Goal: Task Accomplishment & Management: Manage account settings

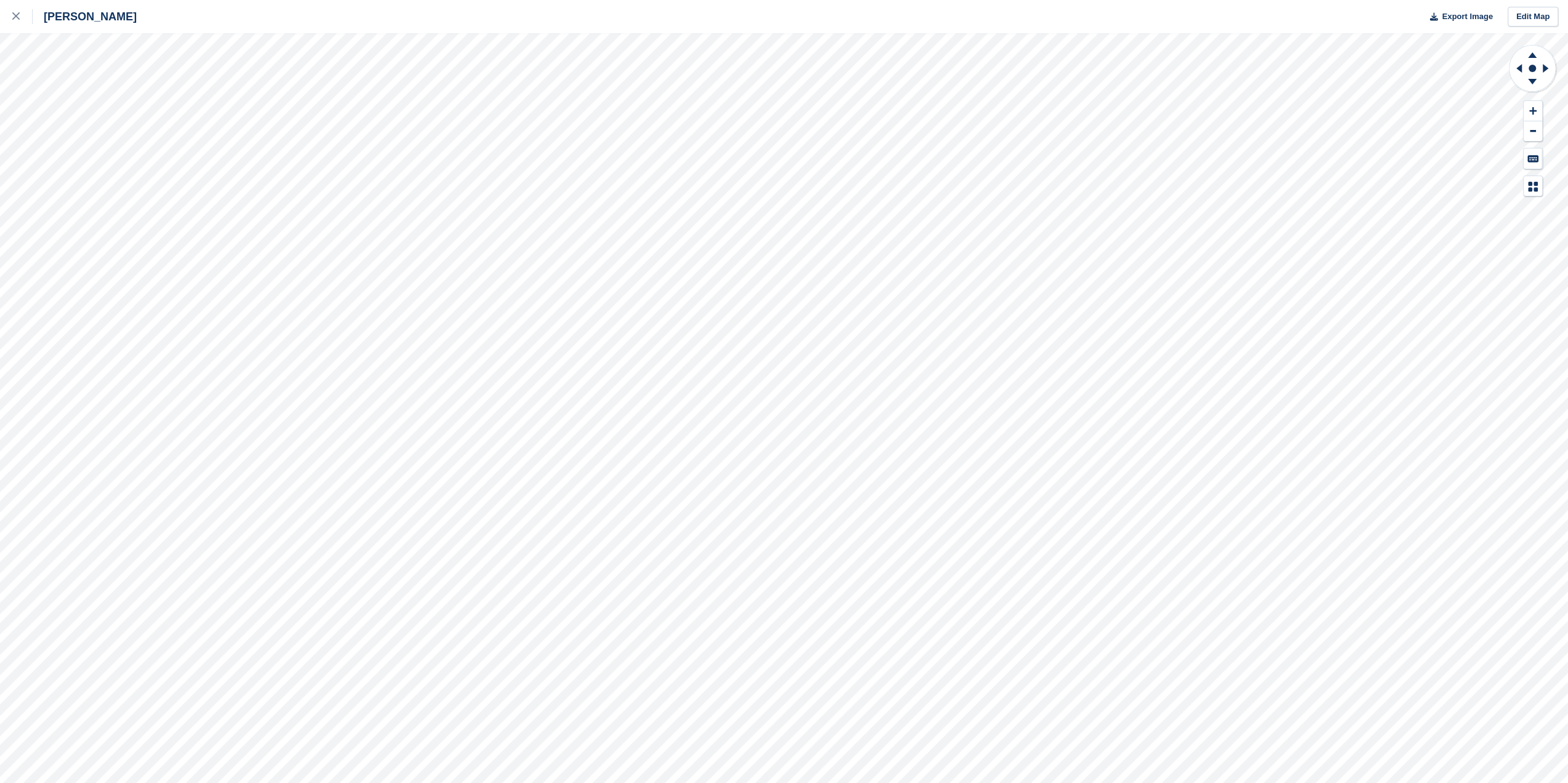
click at [14, 17] on icon at bounding box center [16, 16] width 8 height 8
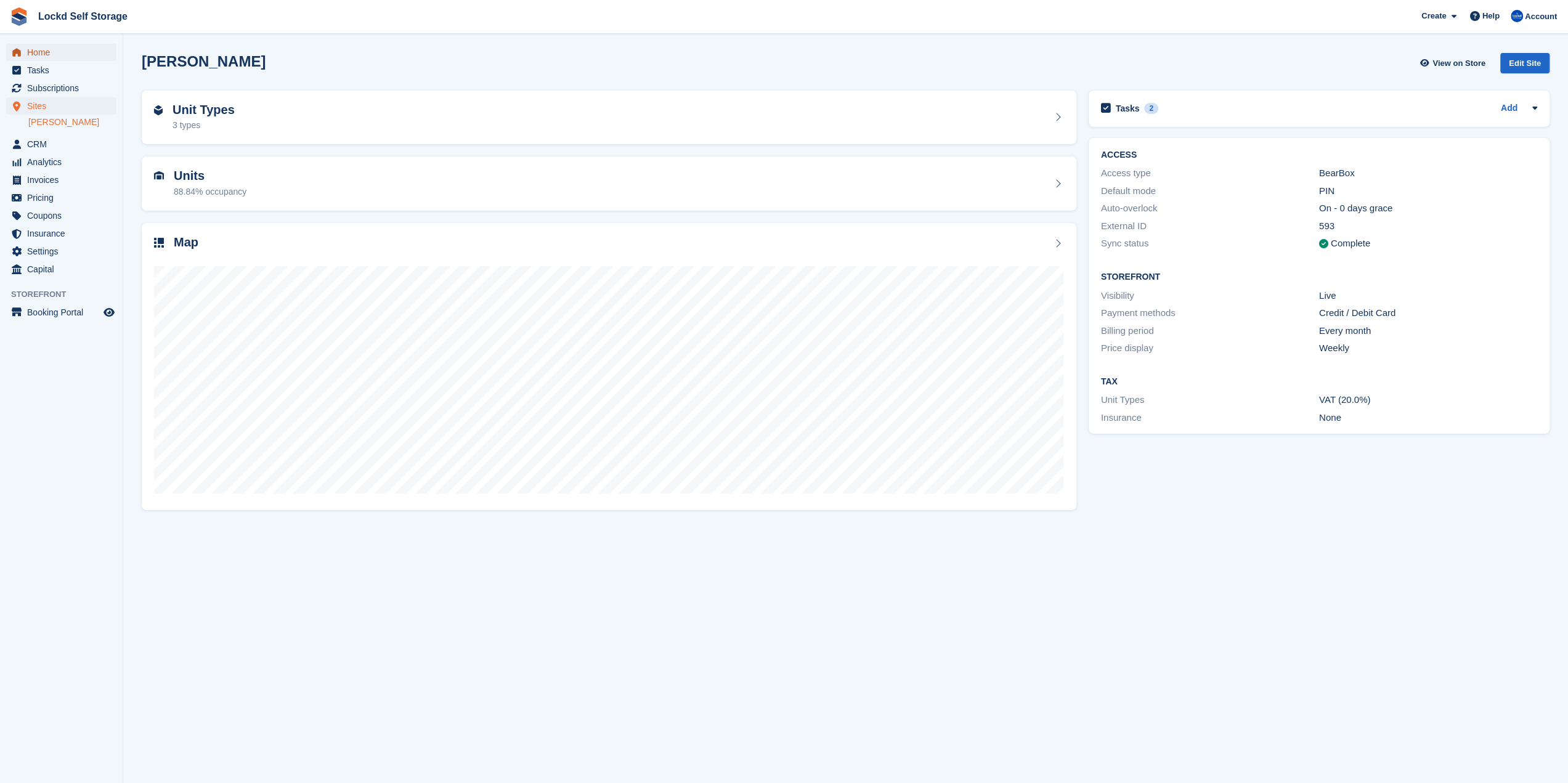
click at [87, 51] on span "Home" at bounding box center [64, 52] width 74 height 17
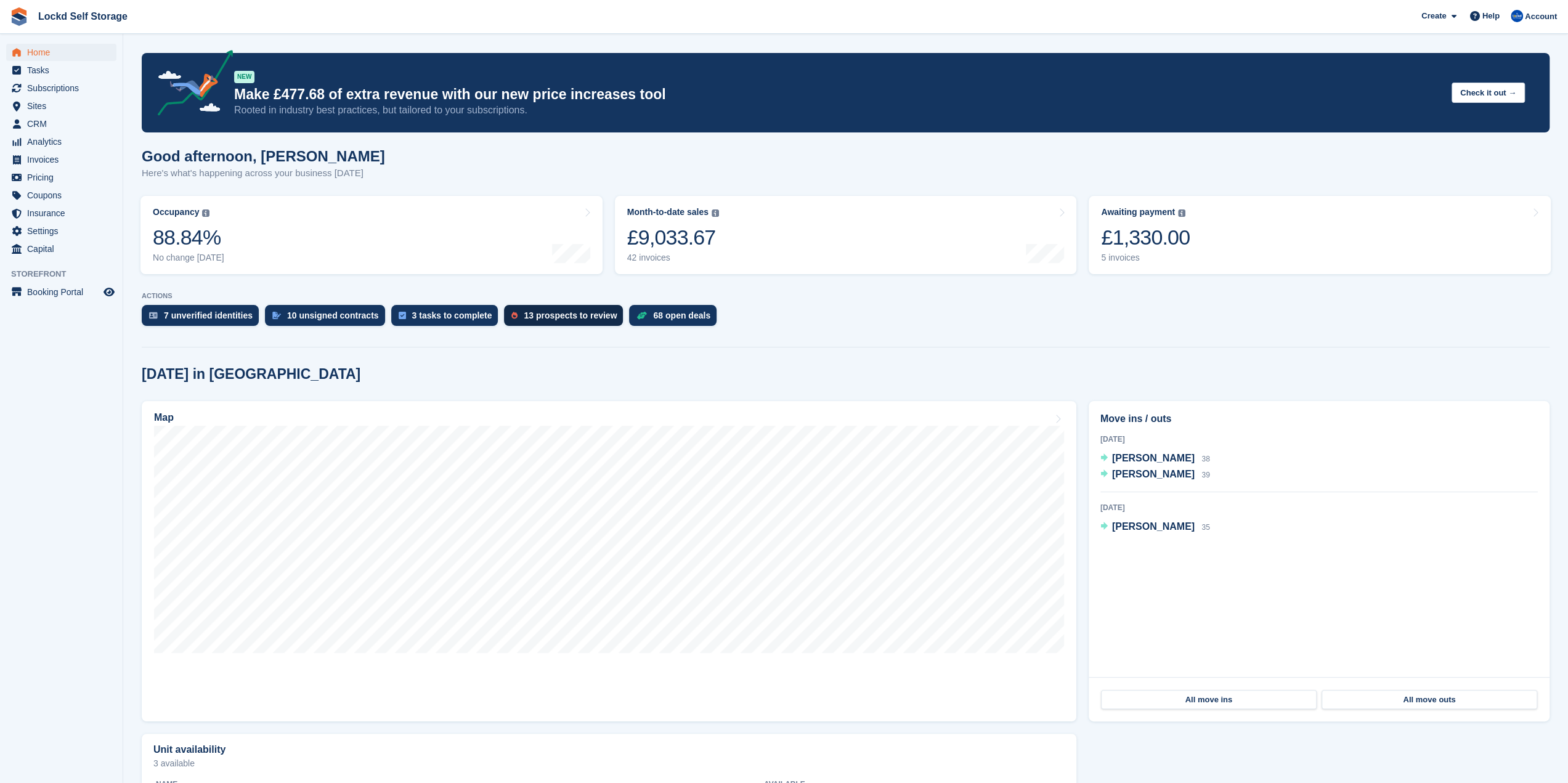
click at [540, 314] on div "13 prospects to review" at bounding box center [570, 316] width 93 height 10
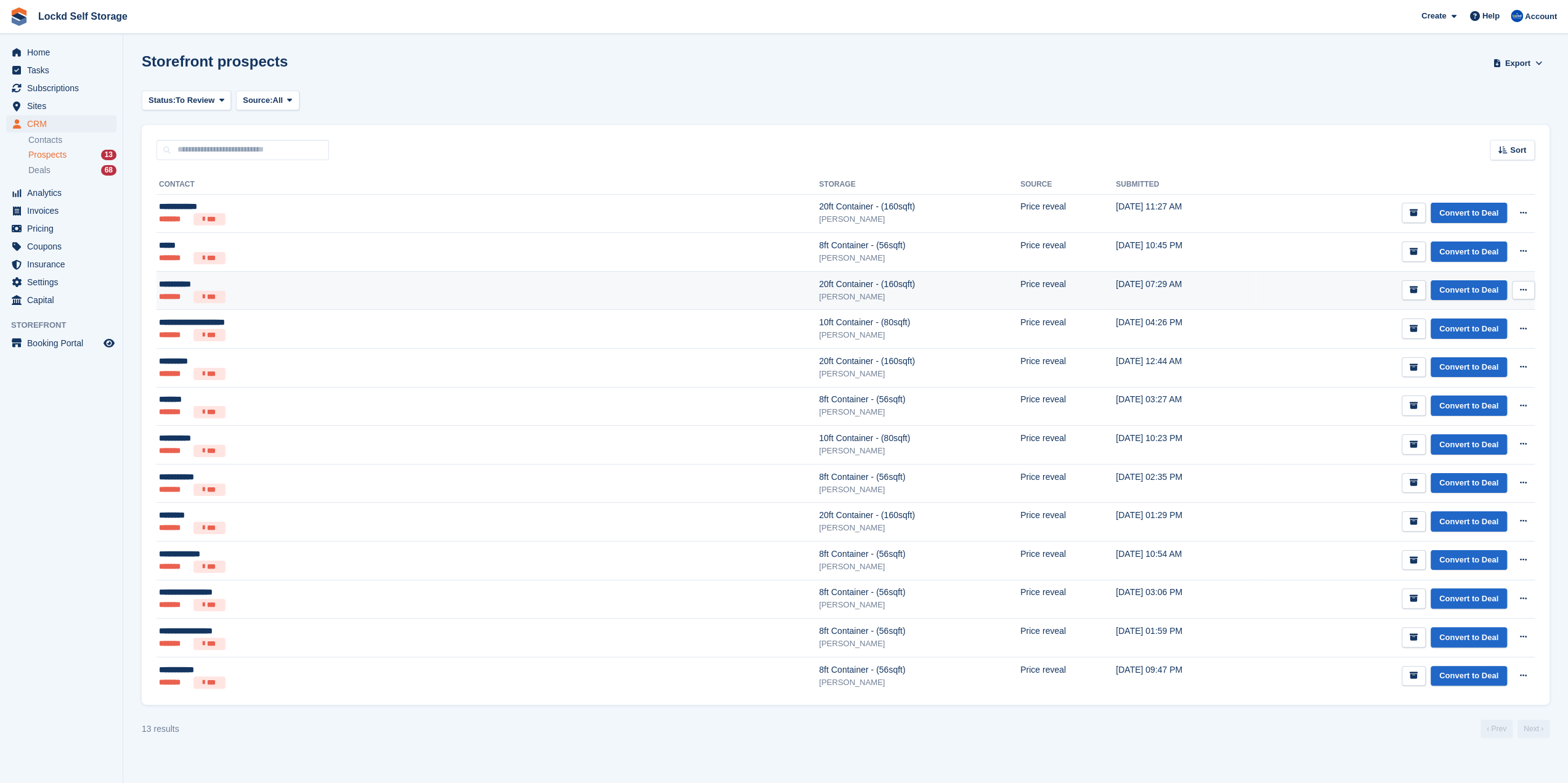
click at [1520, 287] on icon at bounding box center [1523, 290] width 7 height 8
click at [1492, 363] on p "Delete prospect" at bounding box center [1475, 357] width 107 height 16
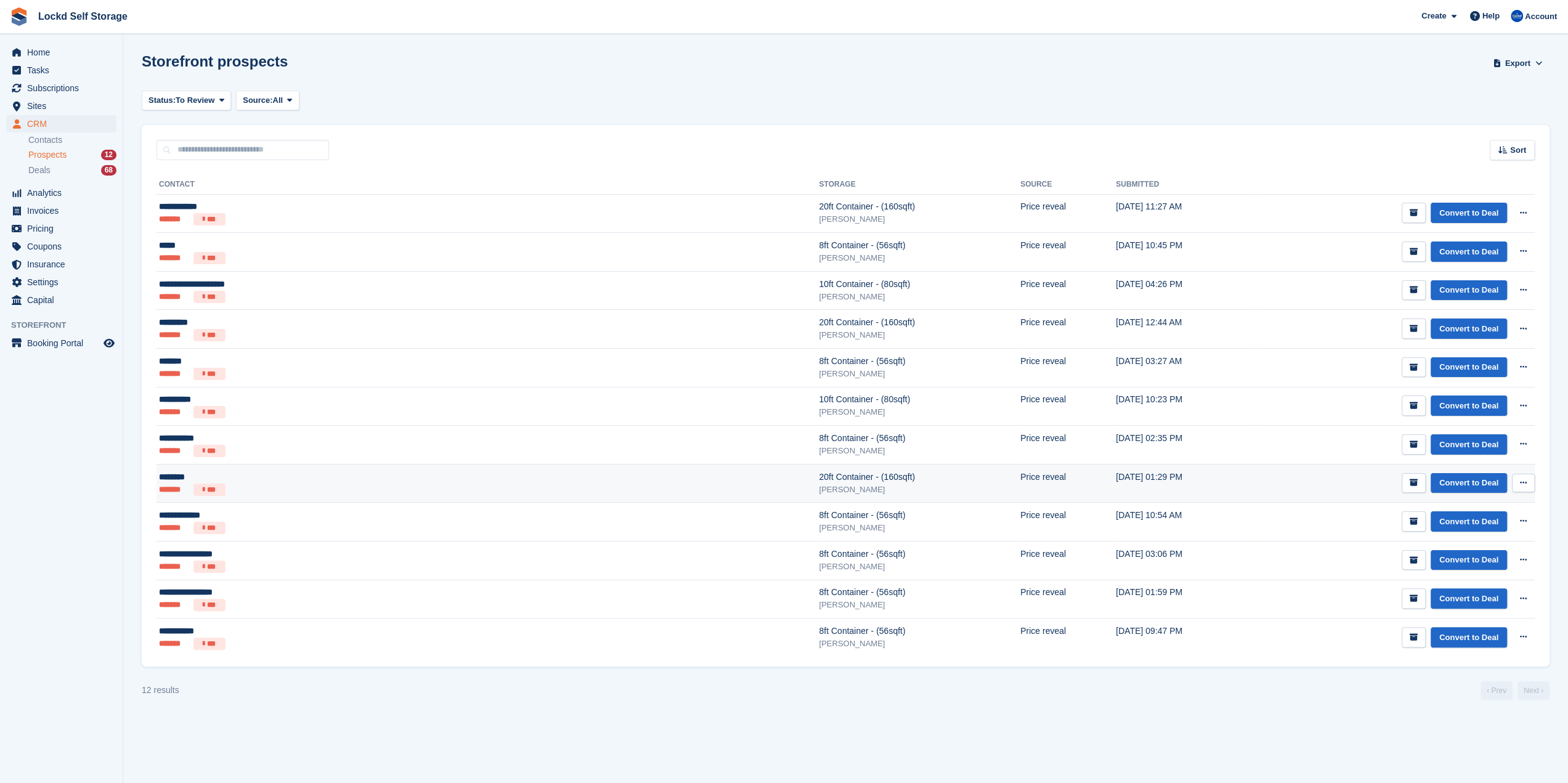
click at [819, 487] on div "[PERSON_NAME]" at bounding box center [919, 490] width 201 height 12
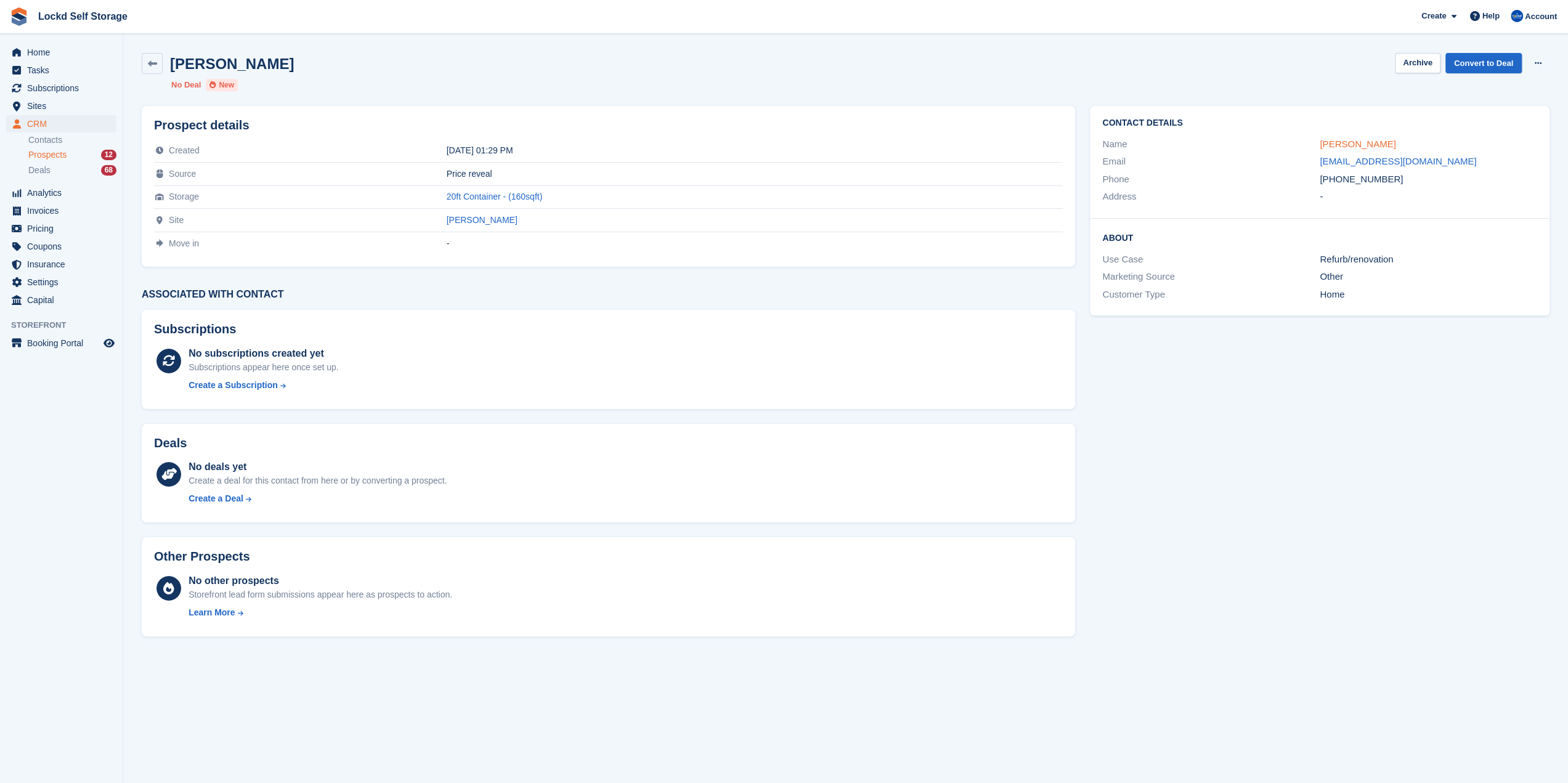
click at [1342, 145] on link "Liam Cox" at bounding box center [1357, 143] width 75 height 10
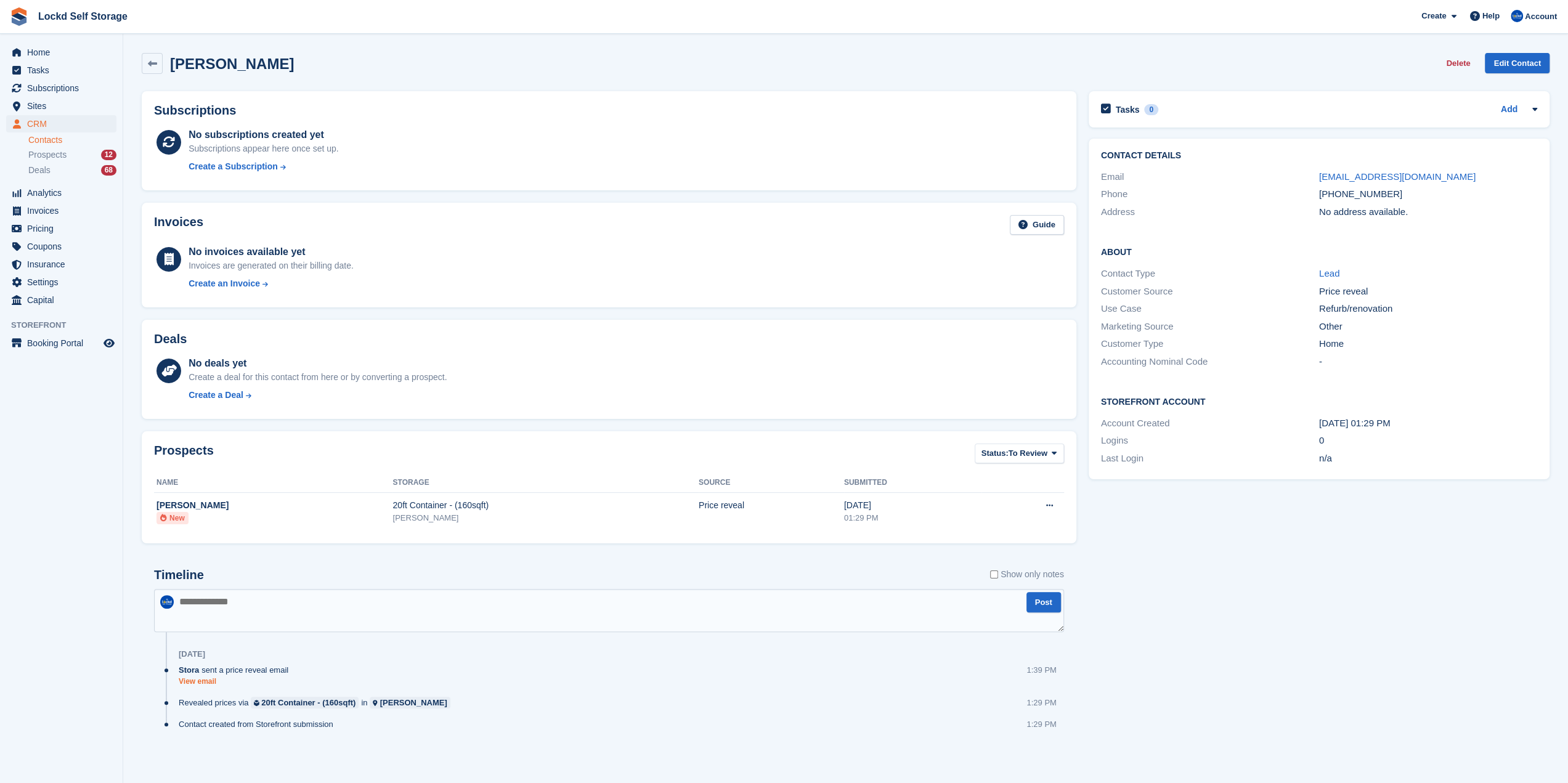
click at [215, 678] on link "View email" at bounding box center [236, 681] width 116 height 10
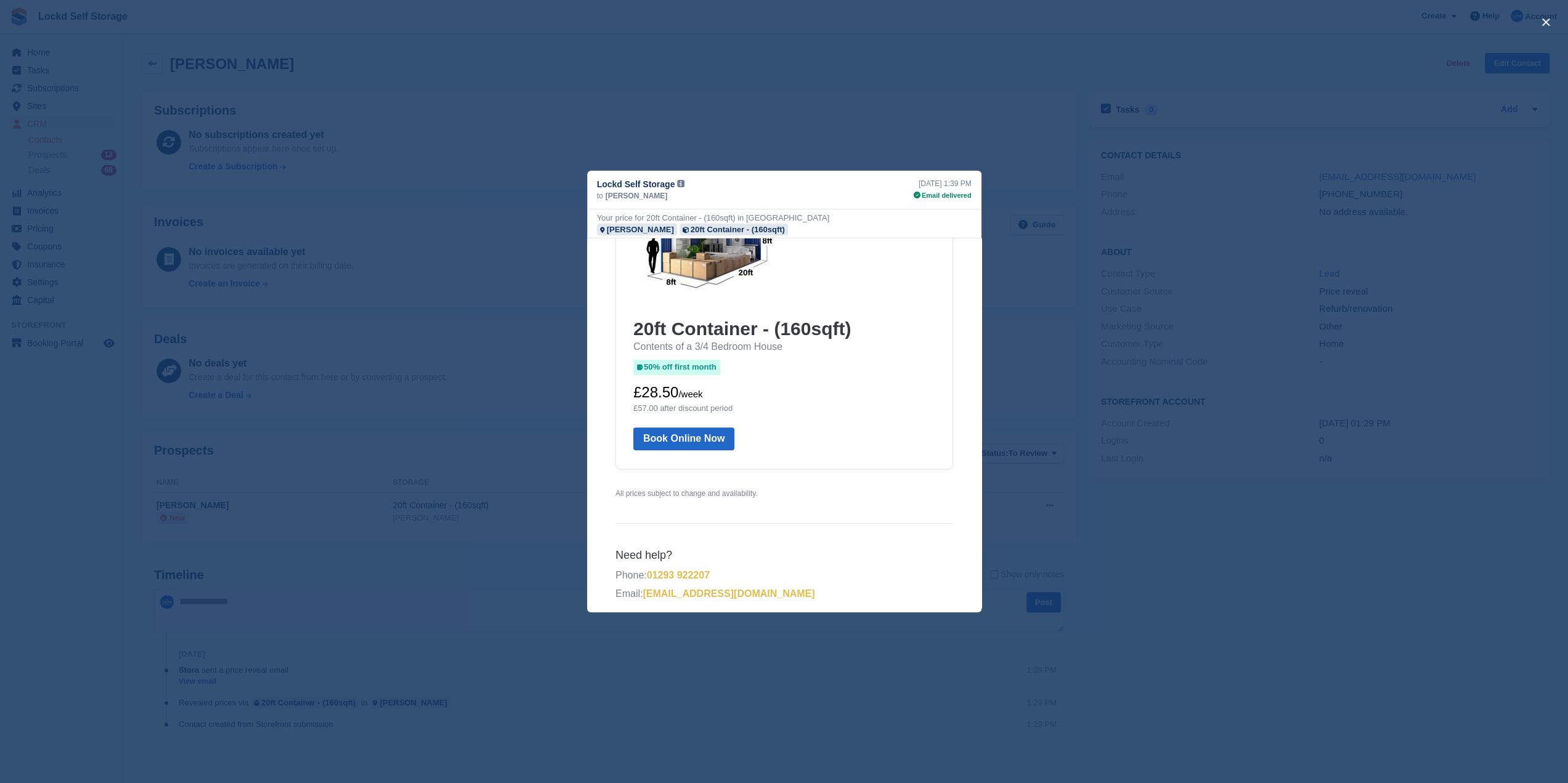
scroll to position [275, 0]
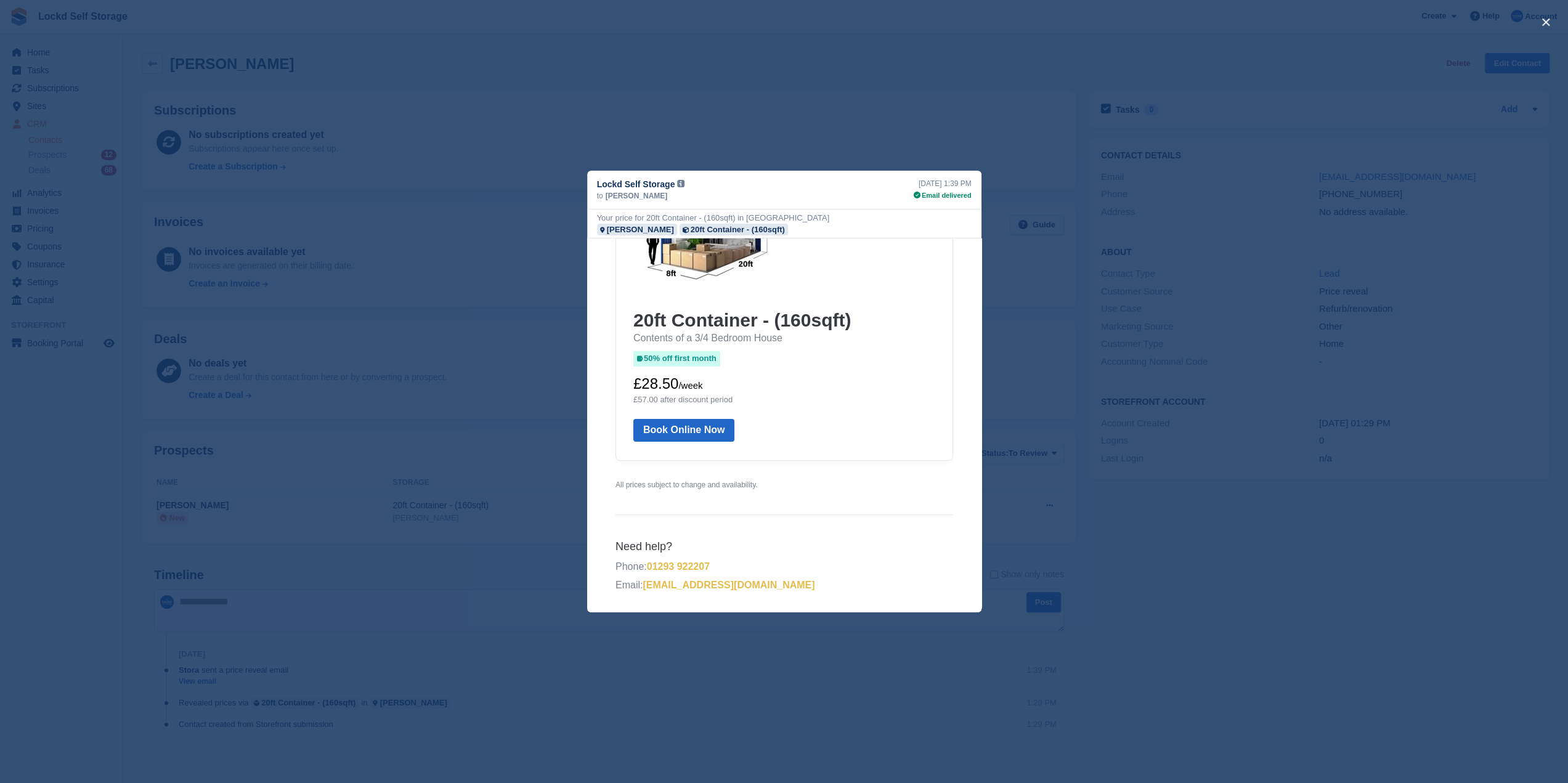
click at [949, 134] on div "close" at bounding box center [784, 391] width 1568 height 783
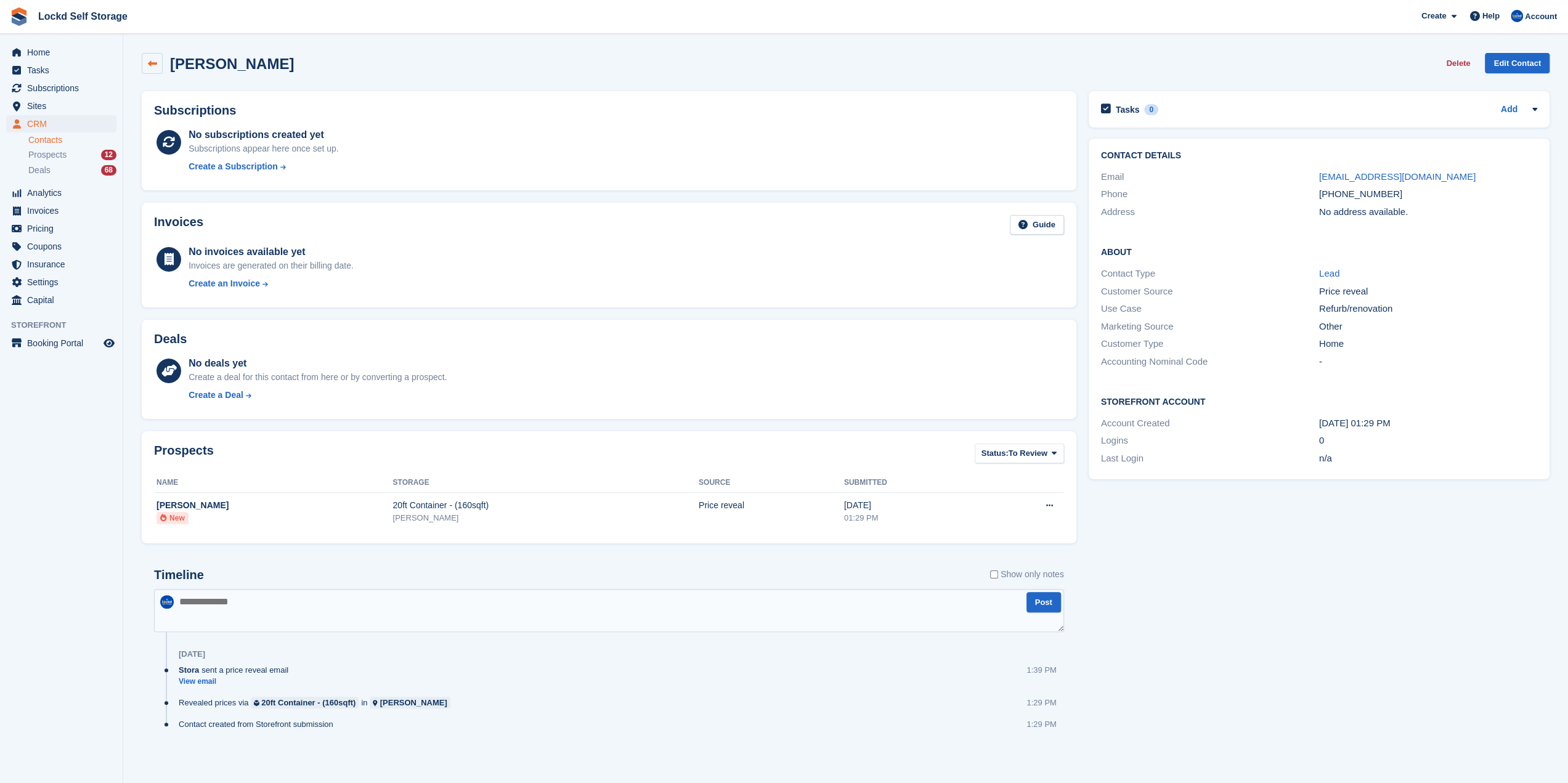
click at [151, 62] on icon at bounding box center [152, 63] width 9 height 9
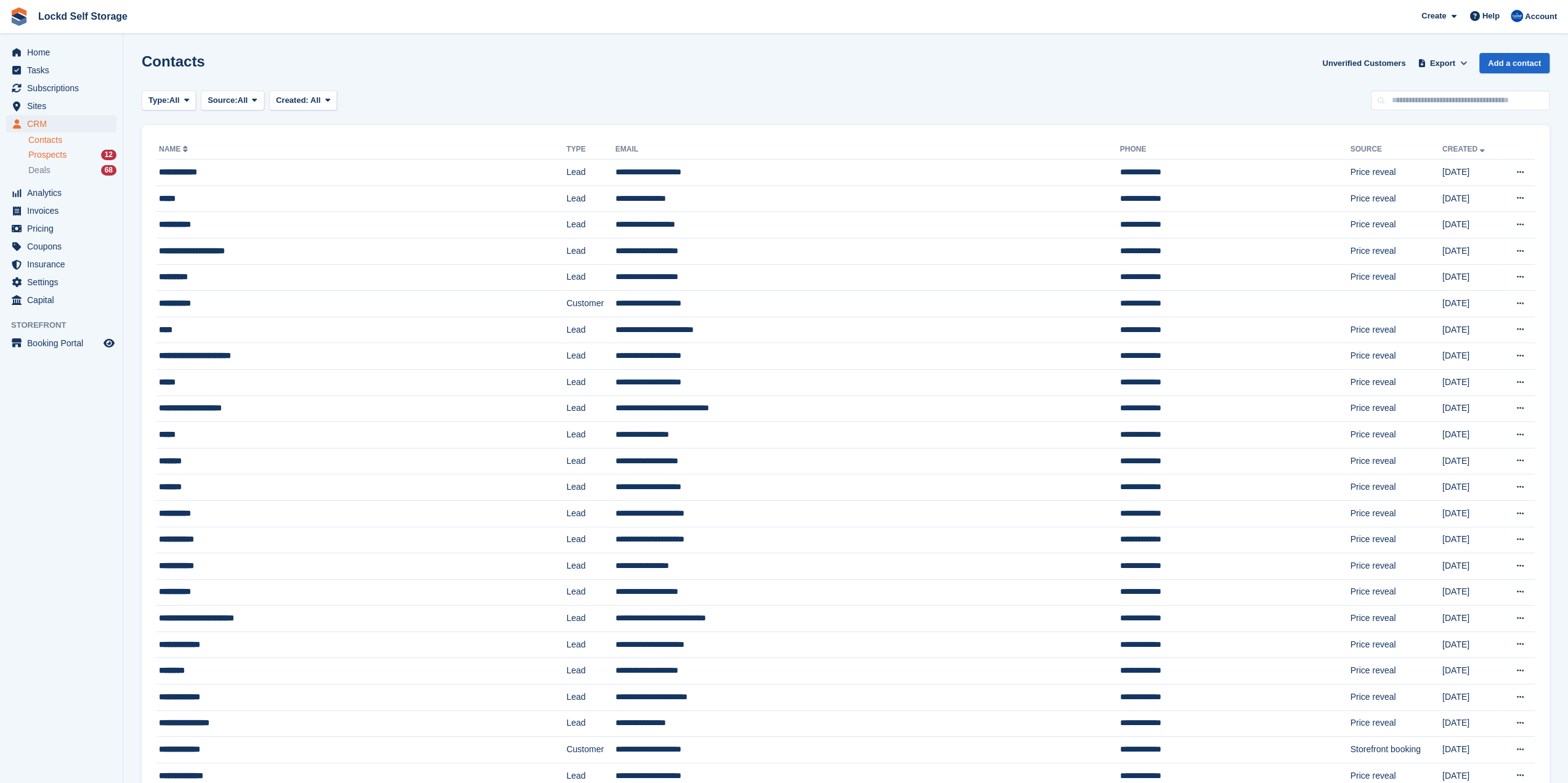
click at [60, 159] on span "Prospects" at bounding box center [47, 154] width 38 height 12
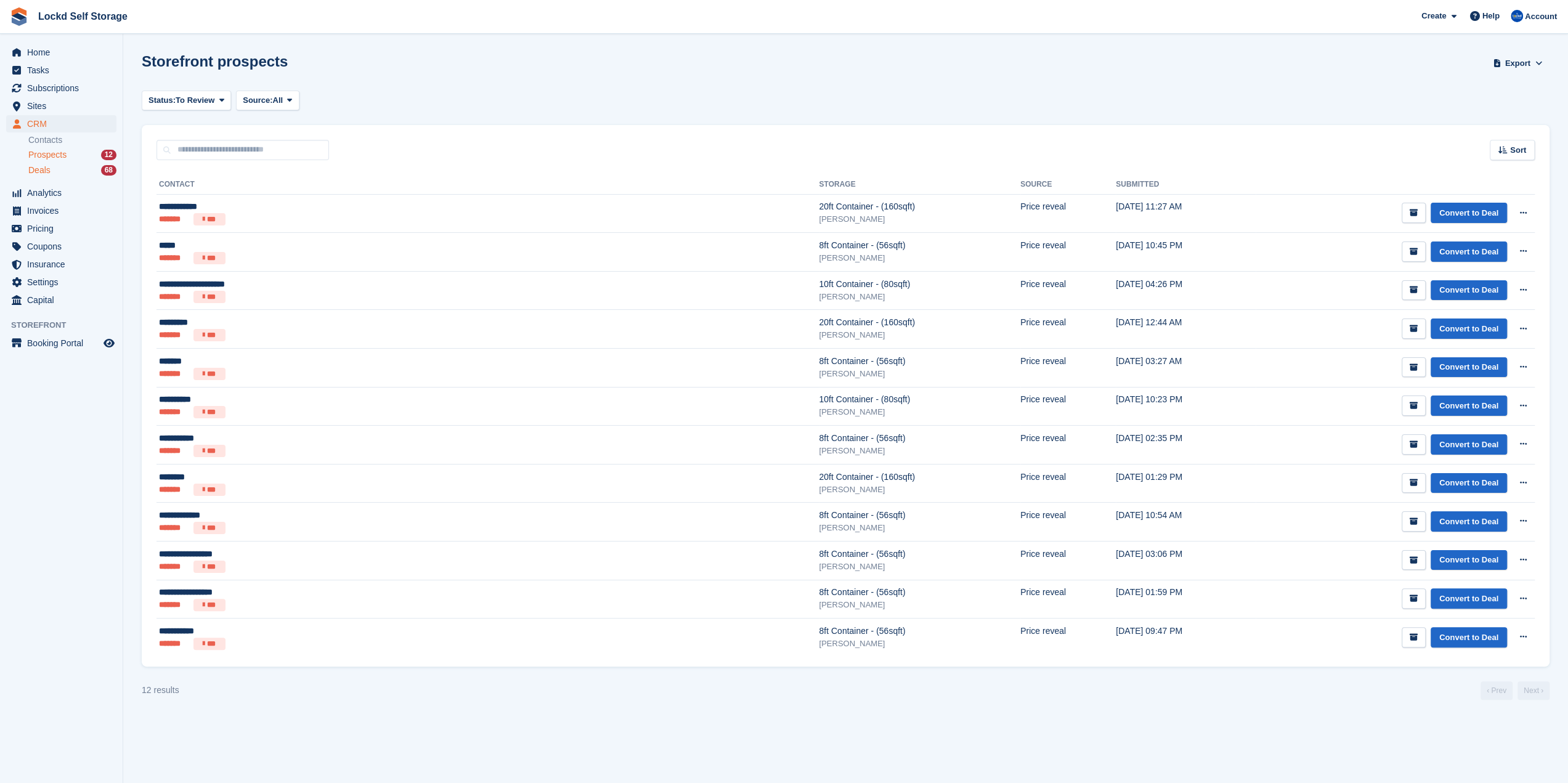
click at [55, 172] on div "Deals 68" at bounding box center [72, 170] width 88 height 12
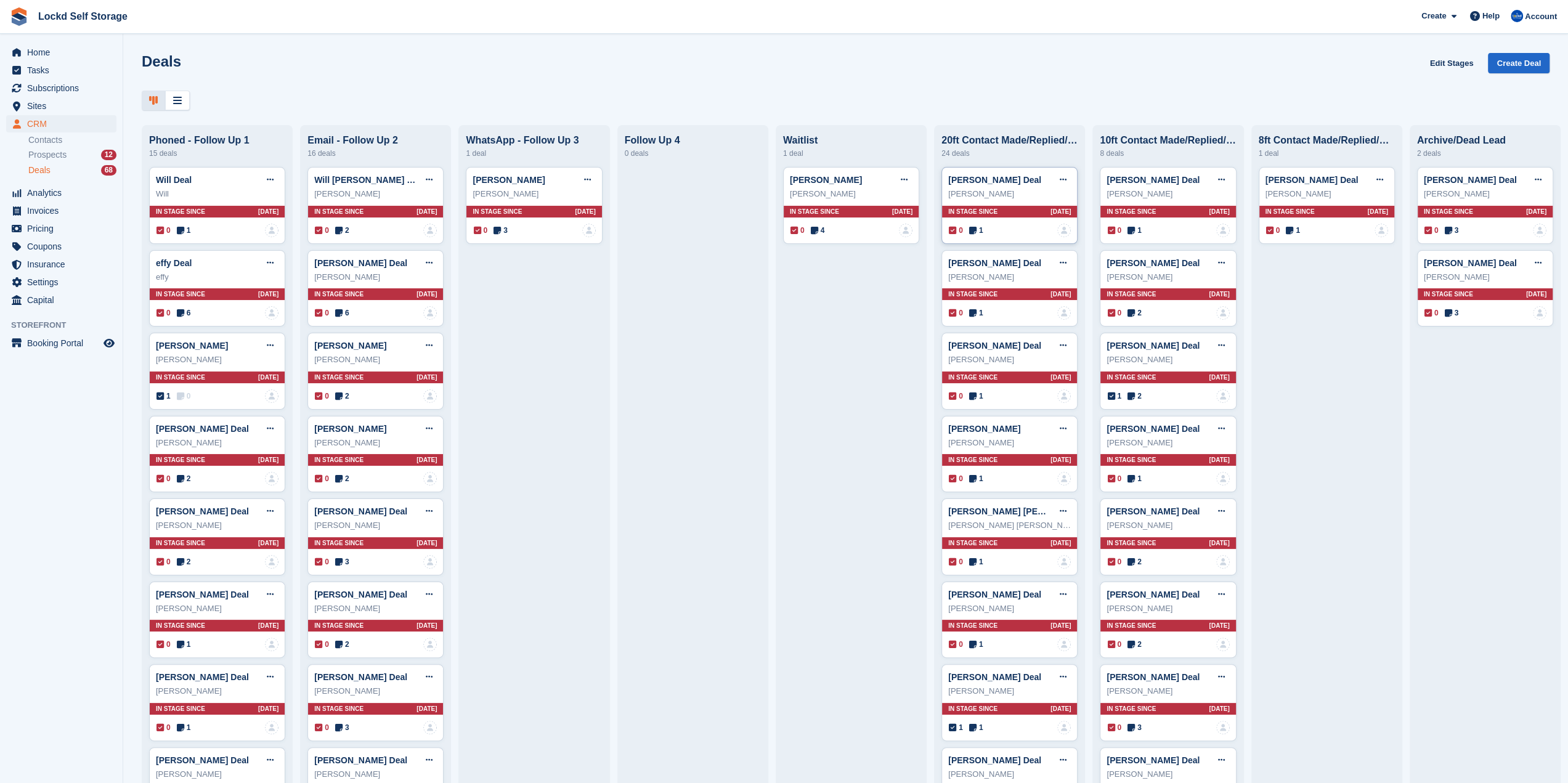
click at [1040, 208] on div "In stage since 6D AGO" at bounding box center [1009, 211] width 135 height 12
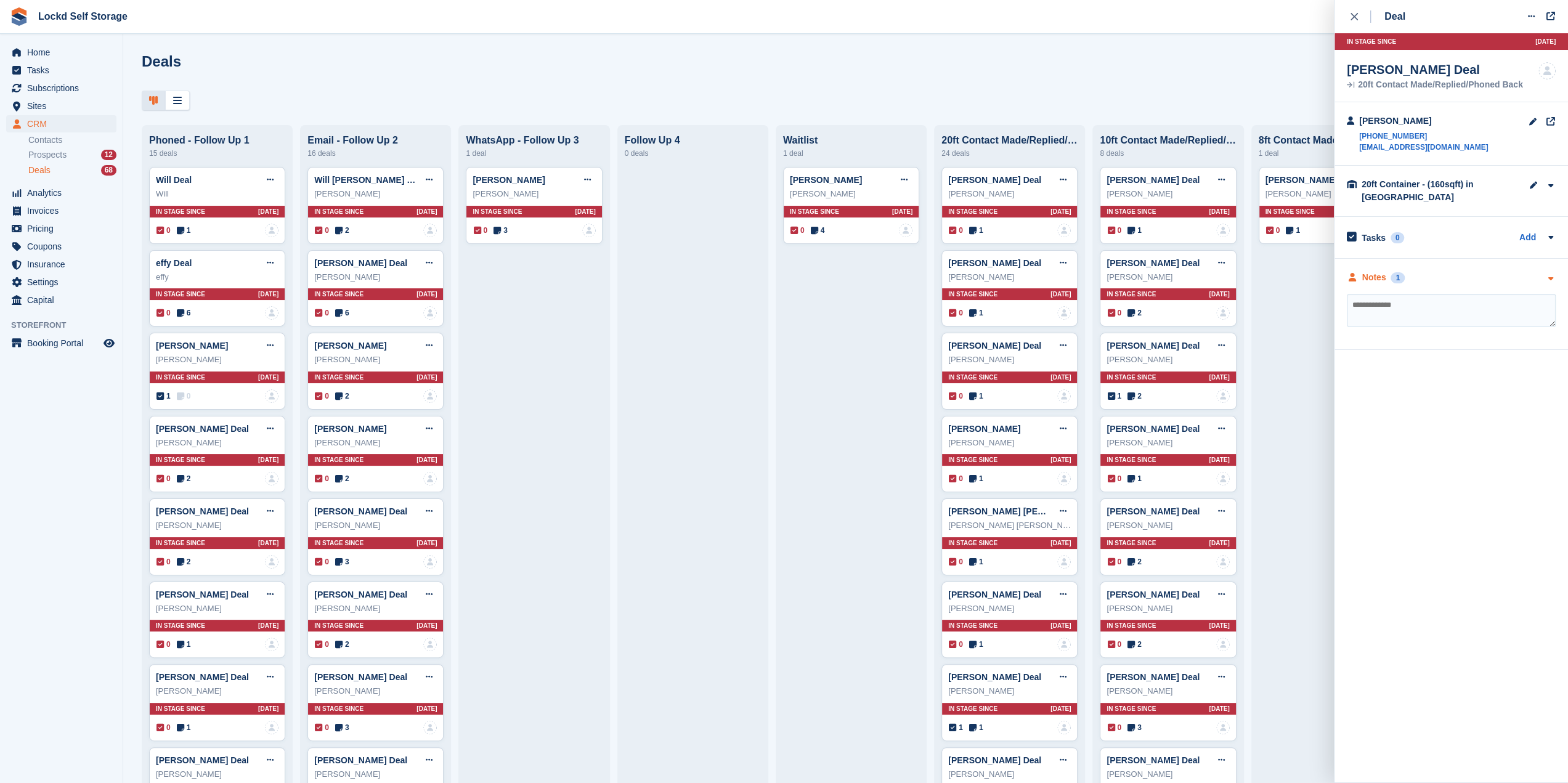
click at [1462, 276] on div "Notes 1" at bounding box center [1451, 278] width 209 height 13
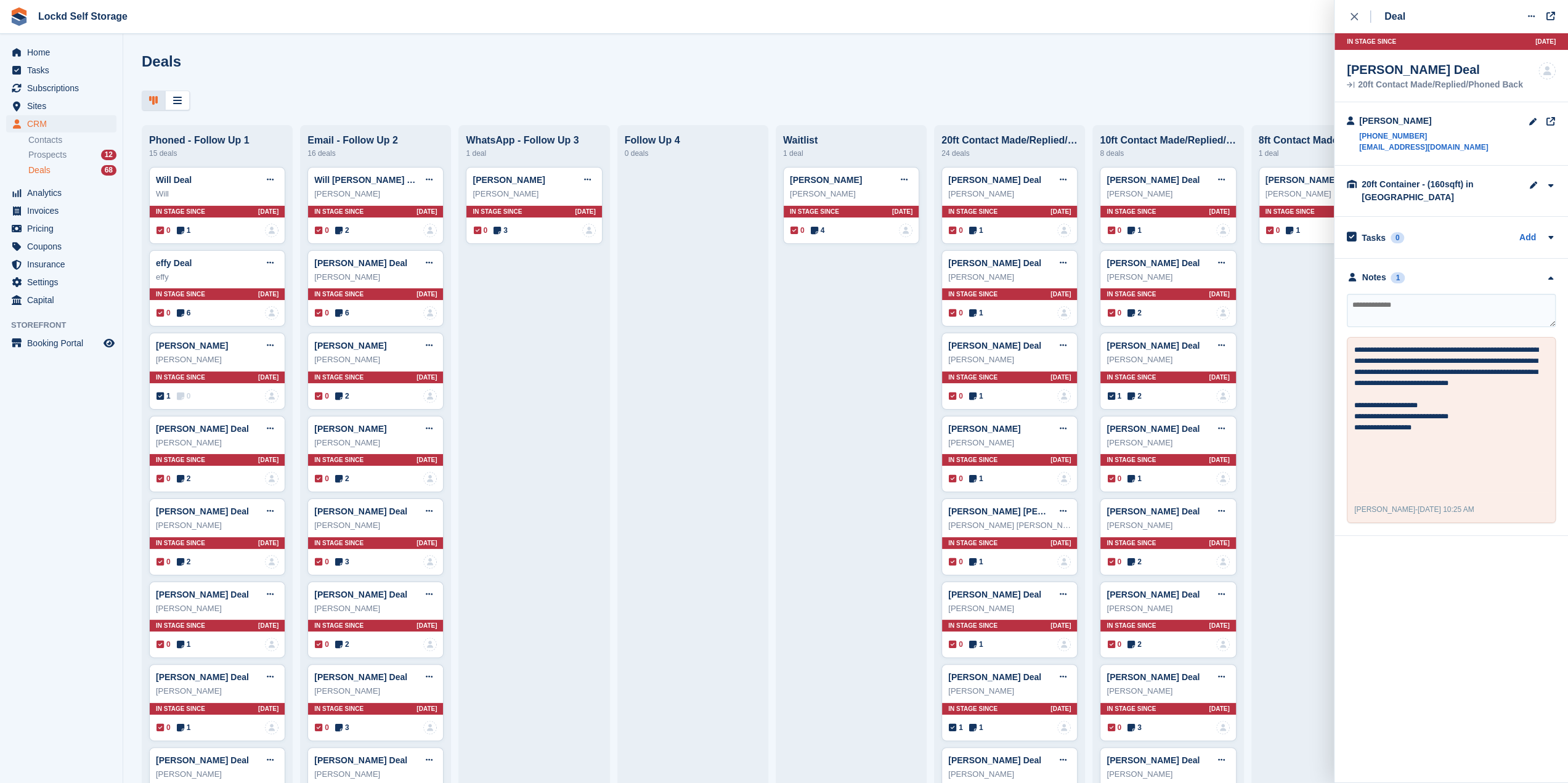
click at [1030, 289] on div "Gary Hughes Deal Edit deal Mark as won Mark as lost Delete deal Gary Hughes In …" at bounding box center [1009, 288] width 136 height 77
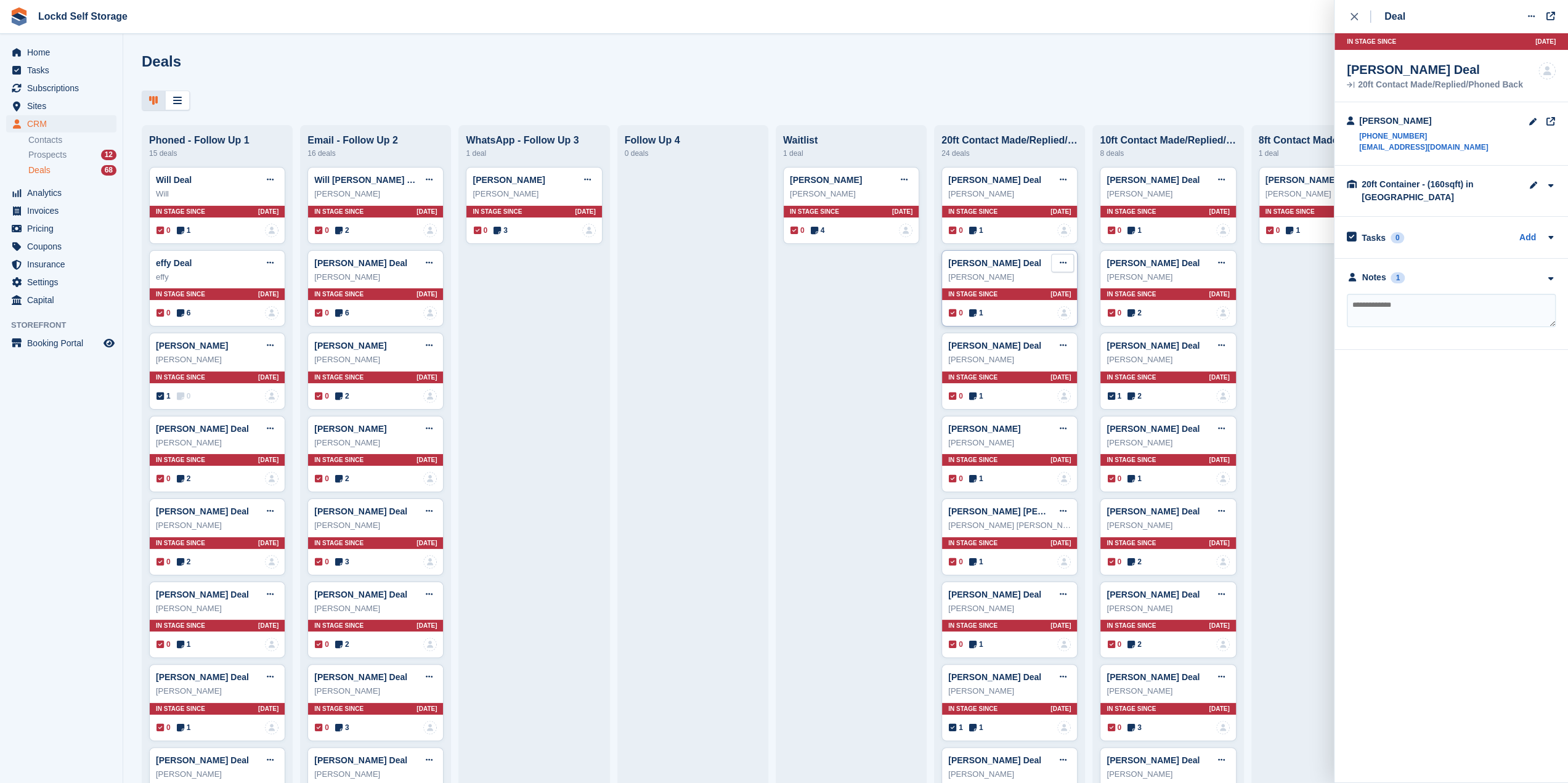
click at [1056, 258] on button at bounding box center [1062, 263] width 23 height 19
click at [1016, 319] on p "Mark as won" at bounding box center [1014, 313] width 107 height 16
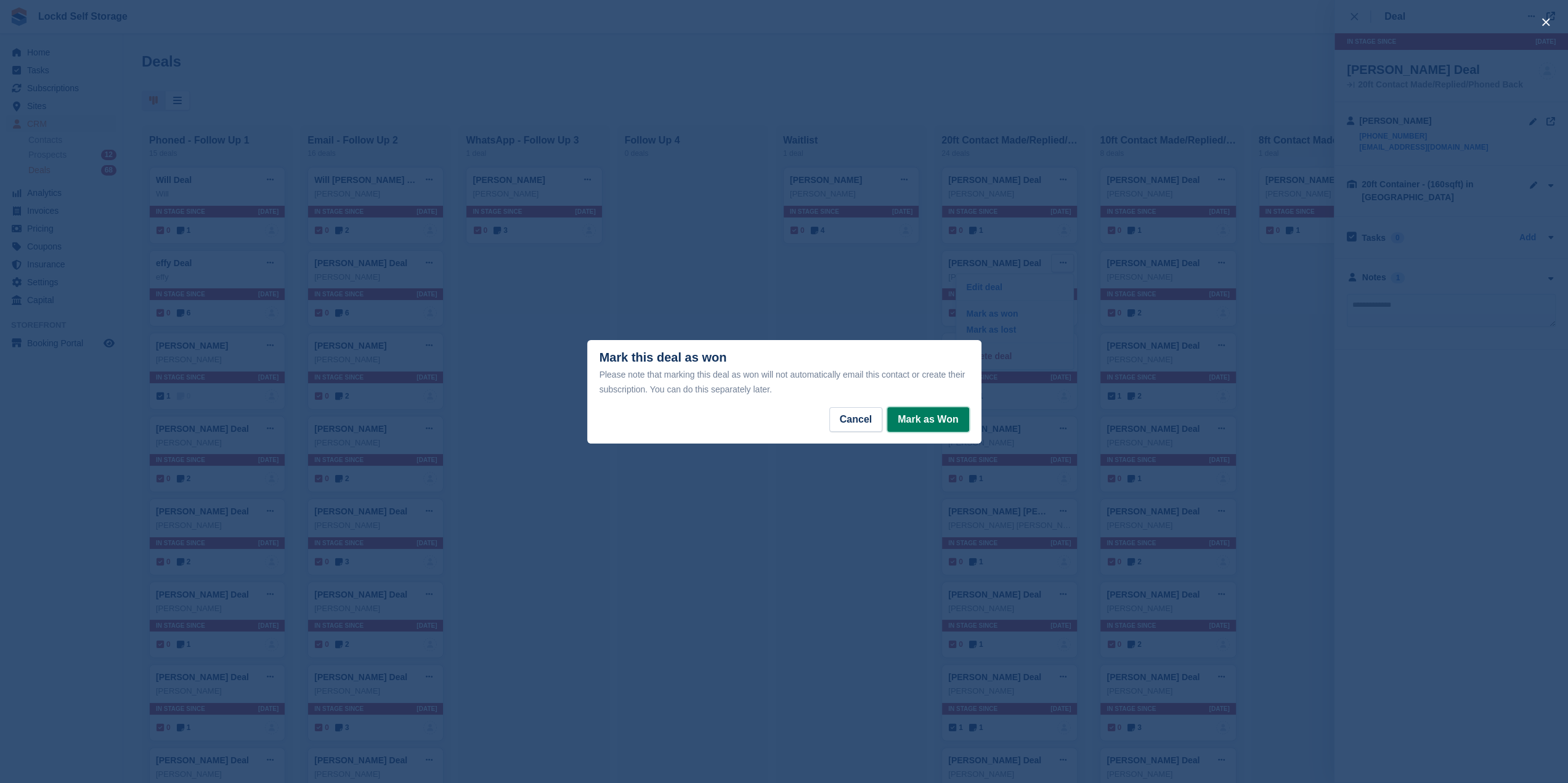
click at [913, 422] on button "Mark as Won" at bounding box center [928, 420] width 81 height 25
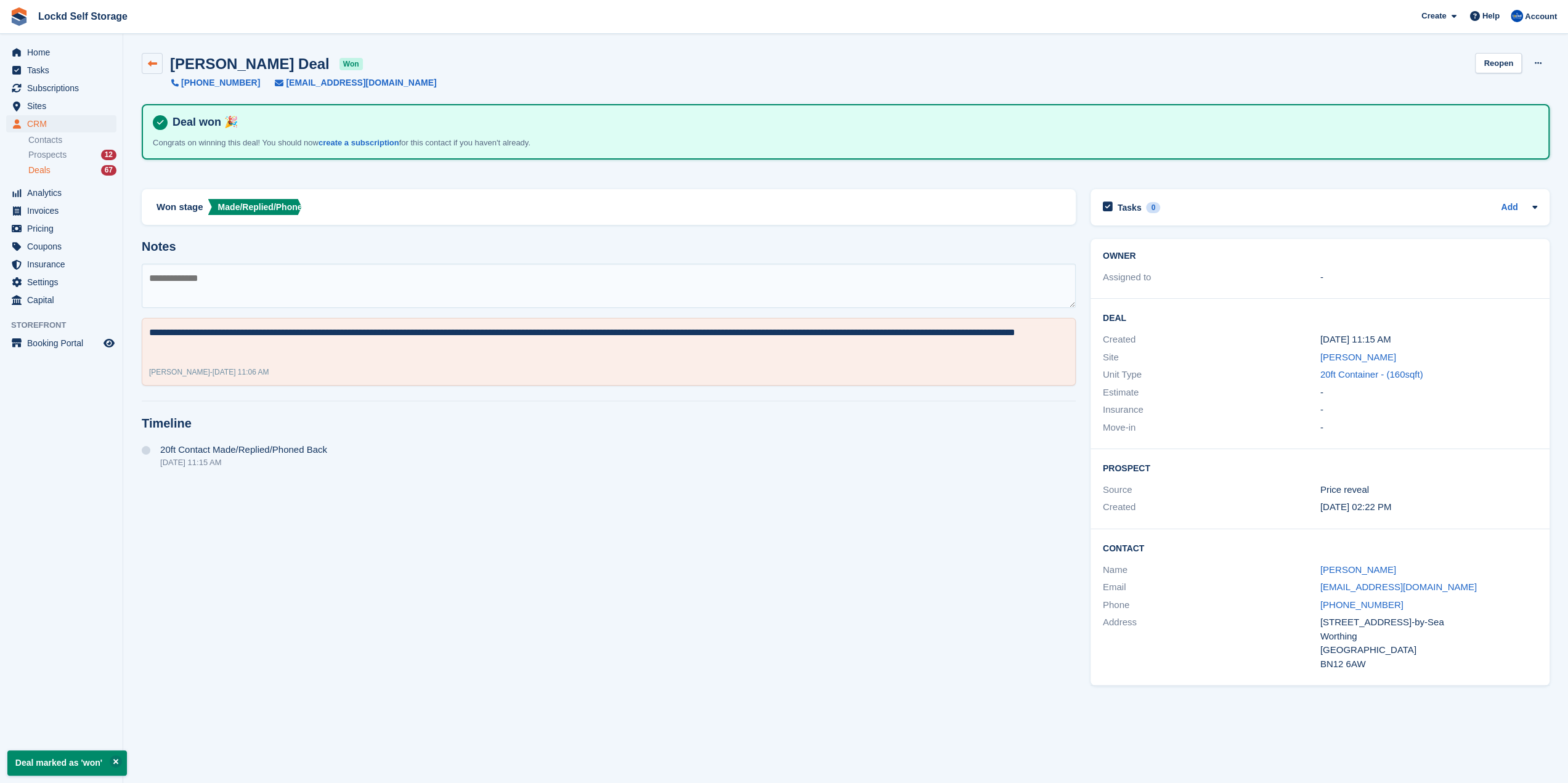
click at [162, 64] on link at bounding box center [152, 64] width 21 height 21
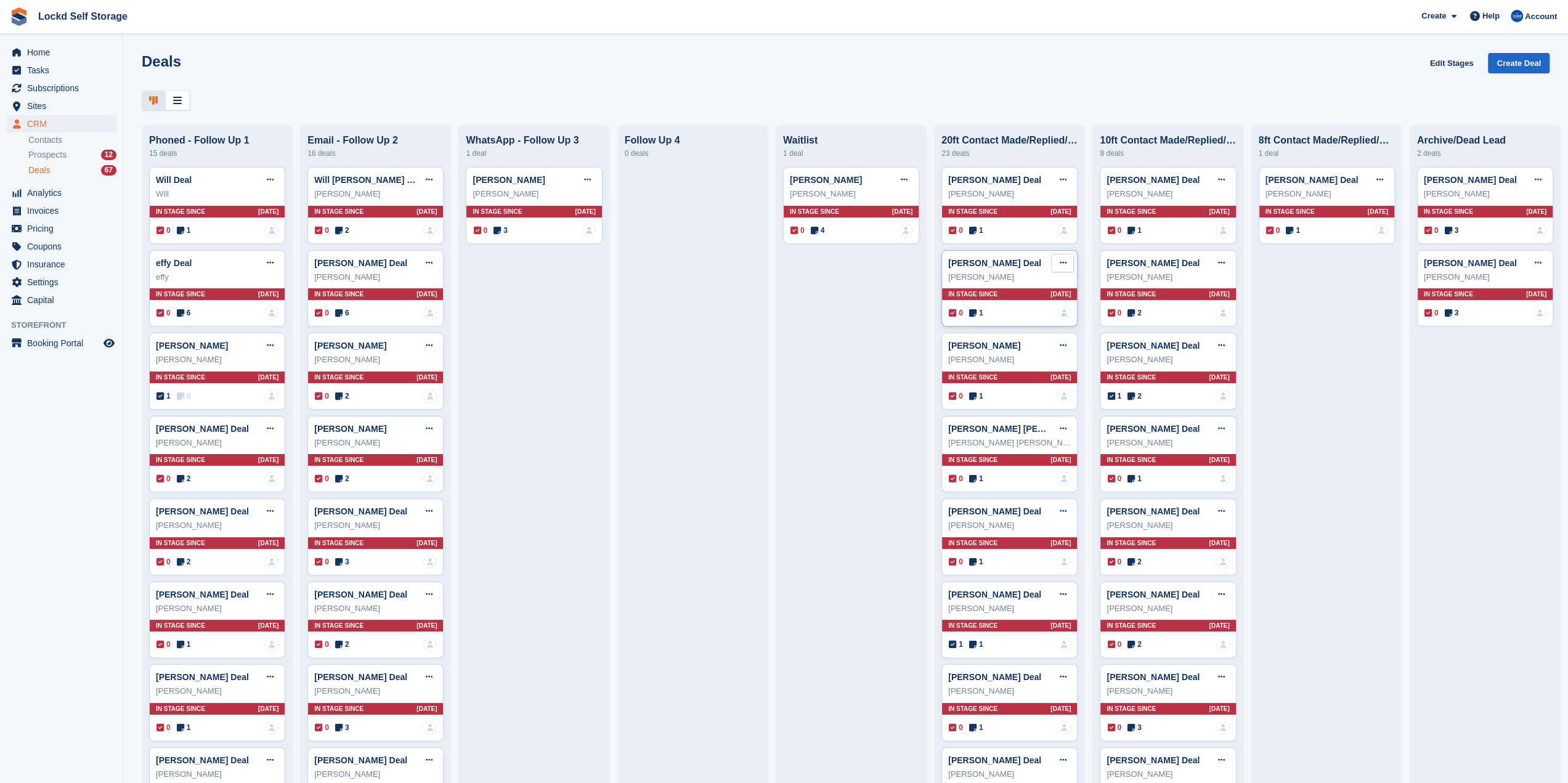
click at [1059, 263] on icon at bounding box center [1063, 263] width 7 height 8
click at [1004, 354] on p "Delete deal" at bounding box center [1014, 356] width 107 height 16
click at [1011, 287] on div "Gregg Deal Edit deal Mark as won Mark as lost Delete deal Gregg In stage since …" at bounding box center [1009, 288] width 136 height 77
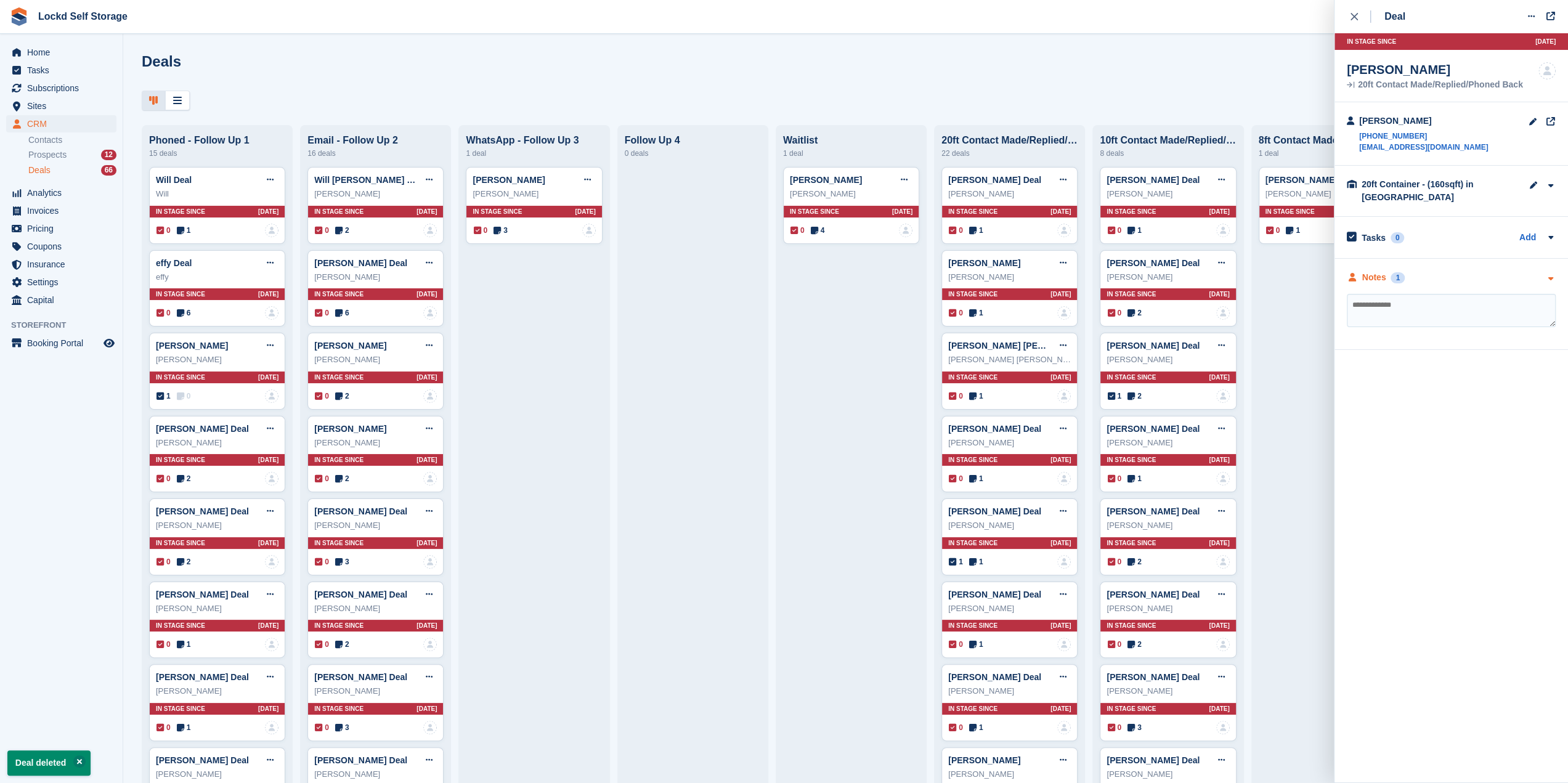
click at [1466, 279] on div "Notes 1" at bounding box center [1451, 278] width 209 height 13
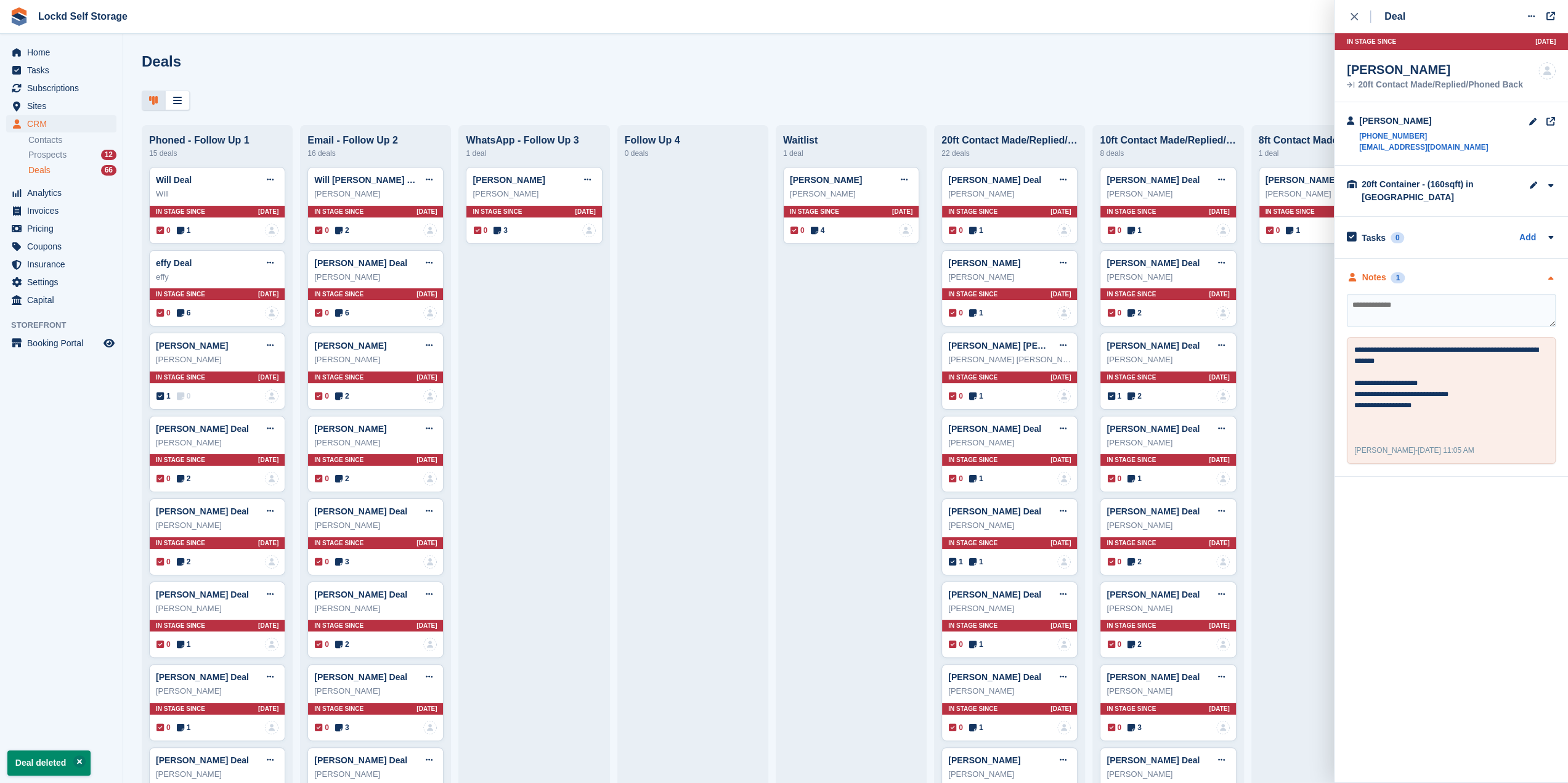
click at [1466, 279] on div "Notes 1" at bounding box center [1451, 278] width 209 height 13
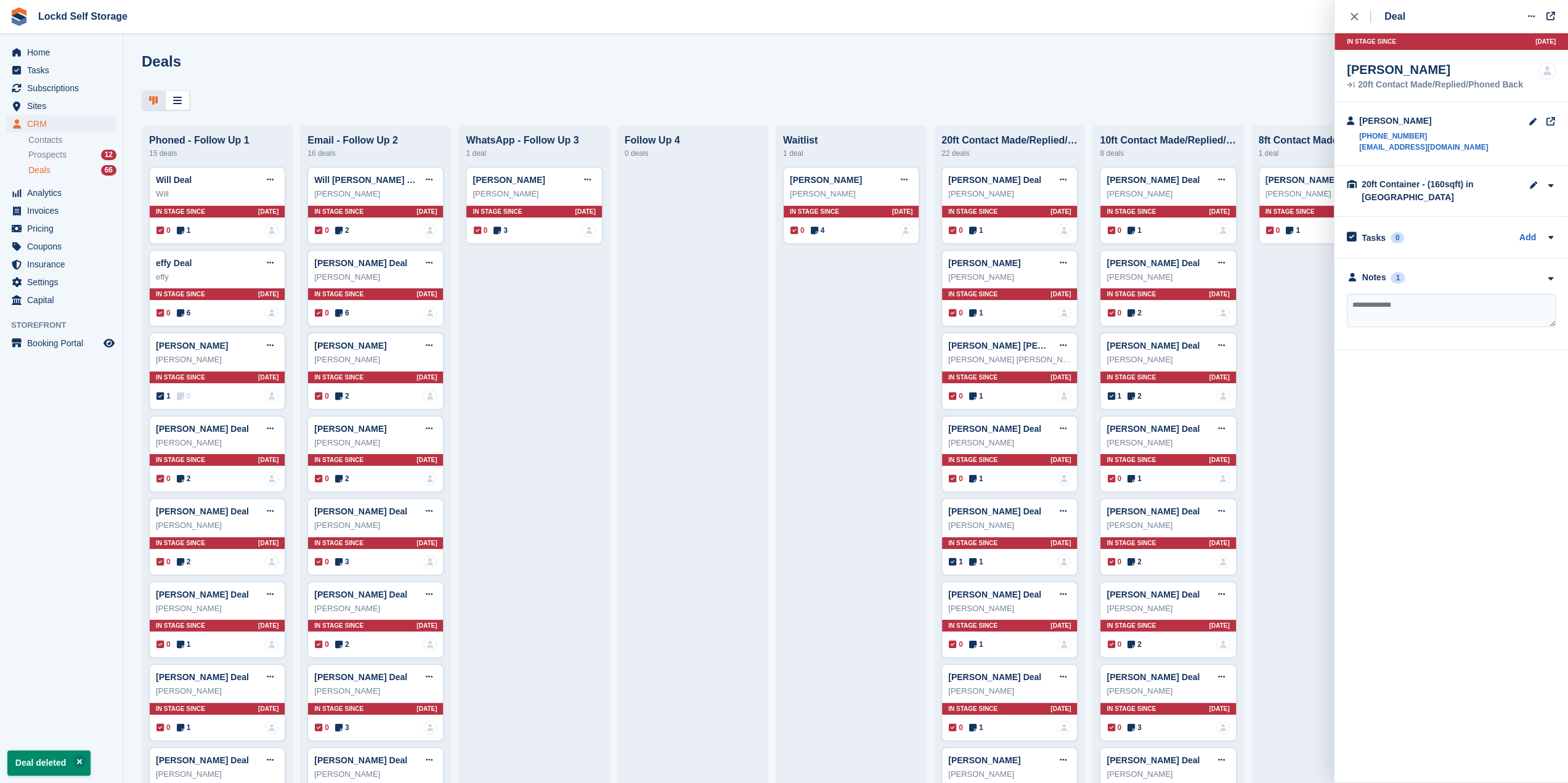
click at [1358, 17] on div "close" at bounding box center [1360, 17] width 20 height 12
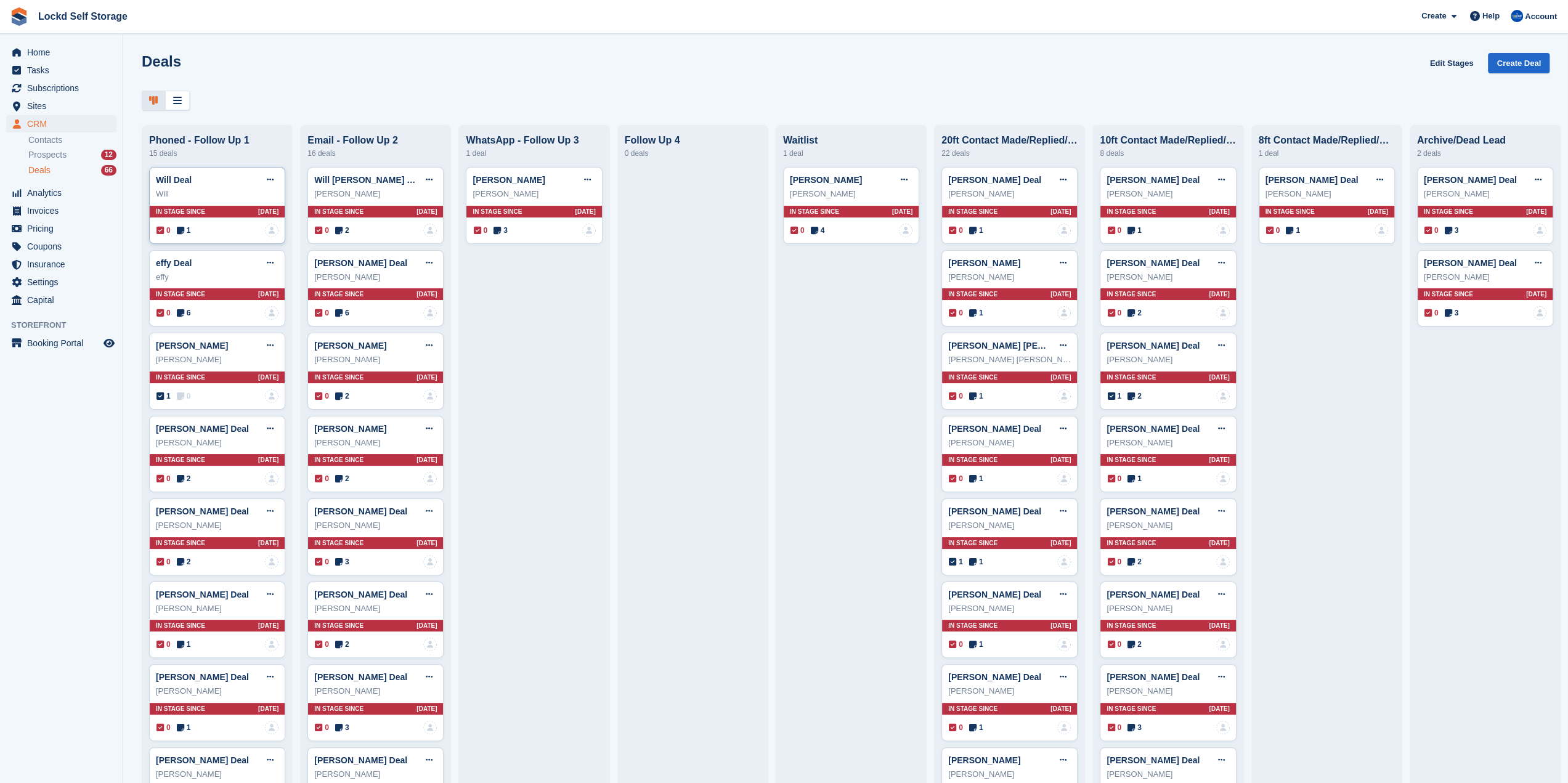
click at [225, 195] on div "Will" at bounding box center [217, 194] width 123 height 12
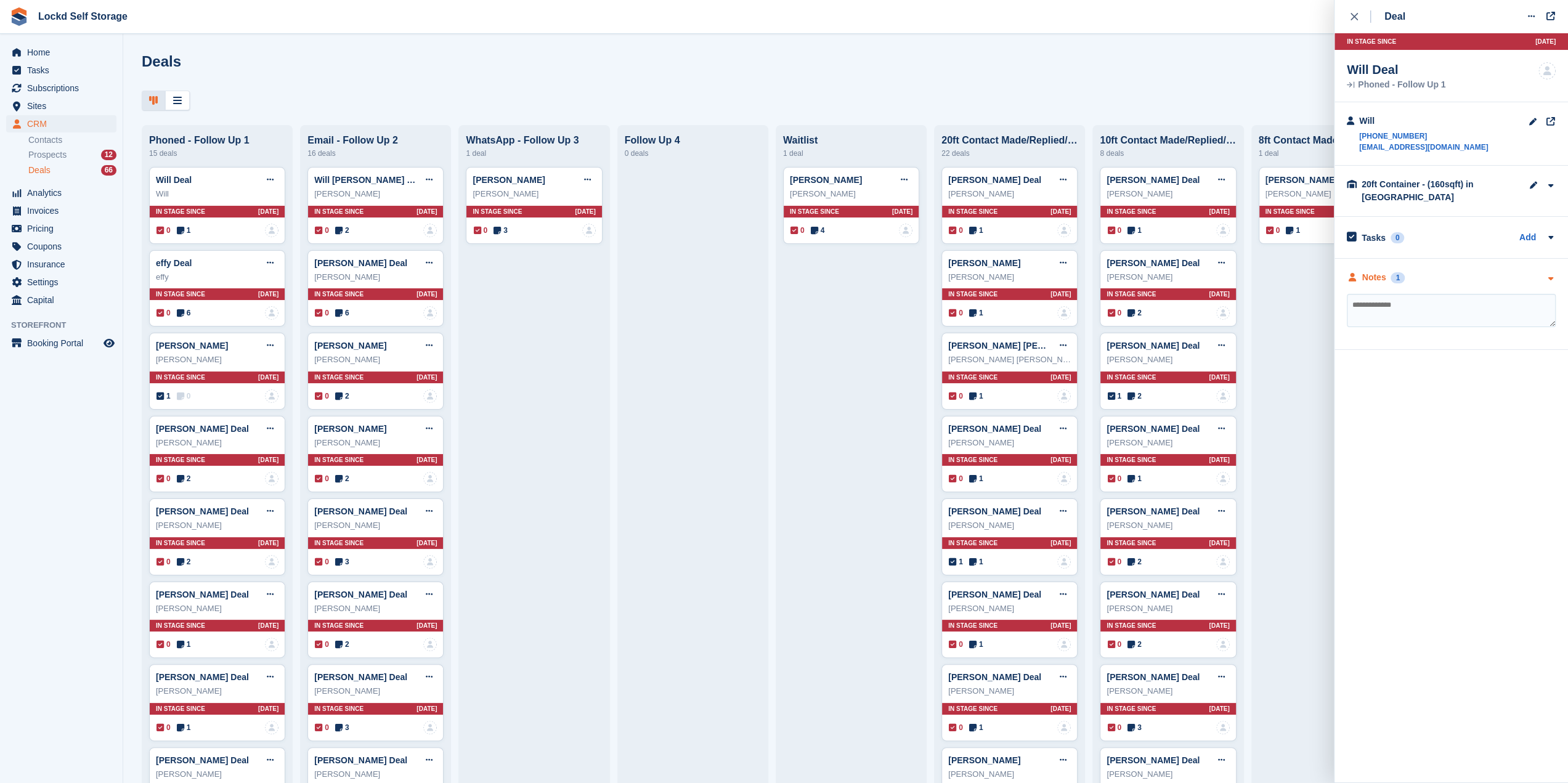
click at [1445, 273] on div "Notes 1" at bounding box center [1451, 278] width 209 height 13
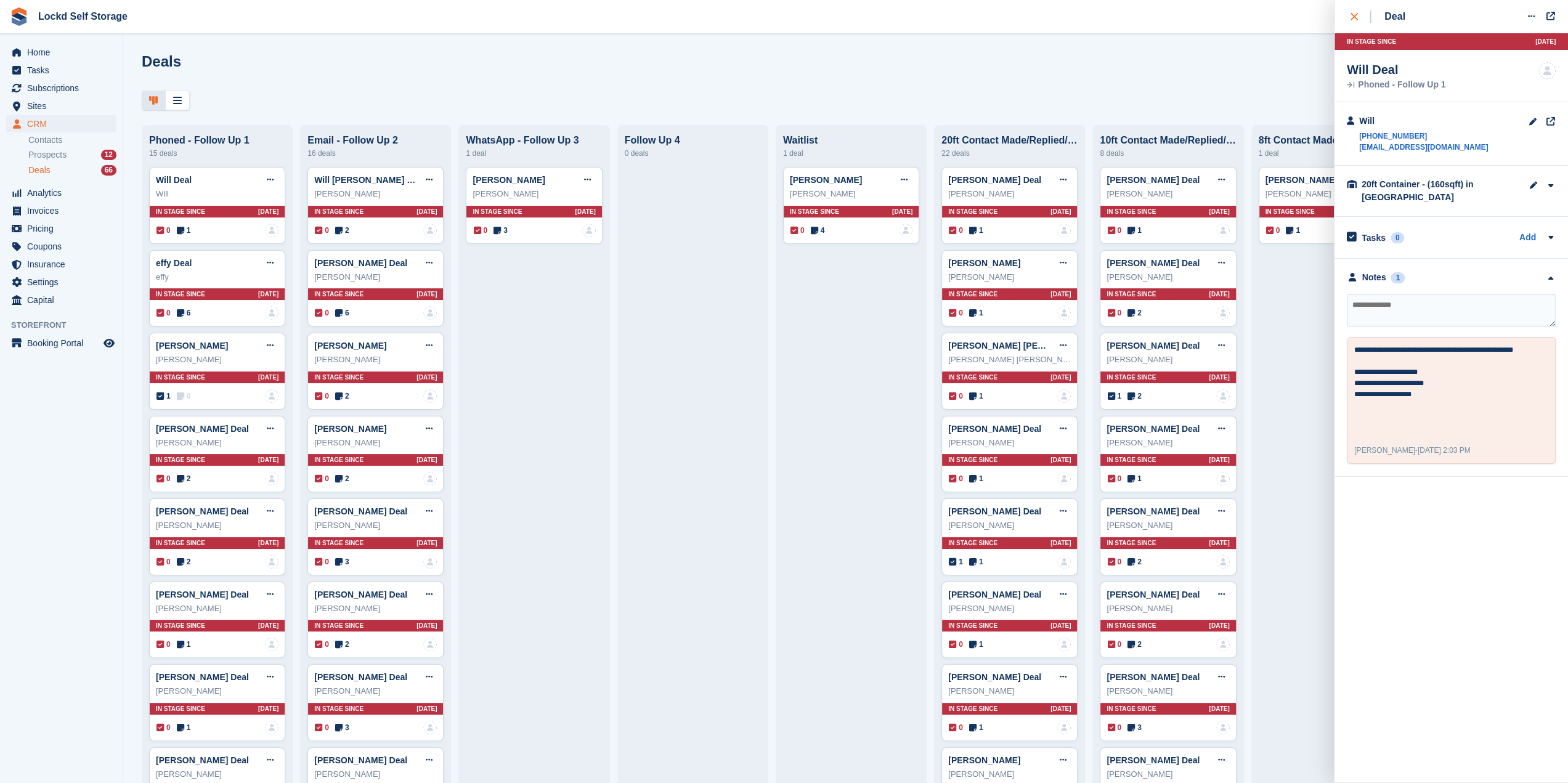
click at [1352, 14] on icon "close" at bounding box center [1354, 17] width 8 height 8
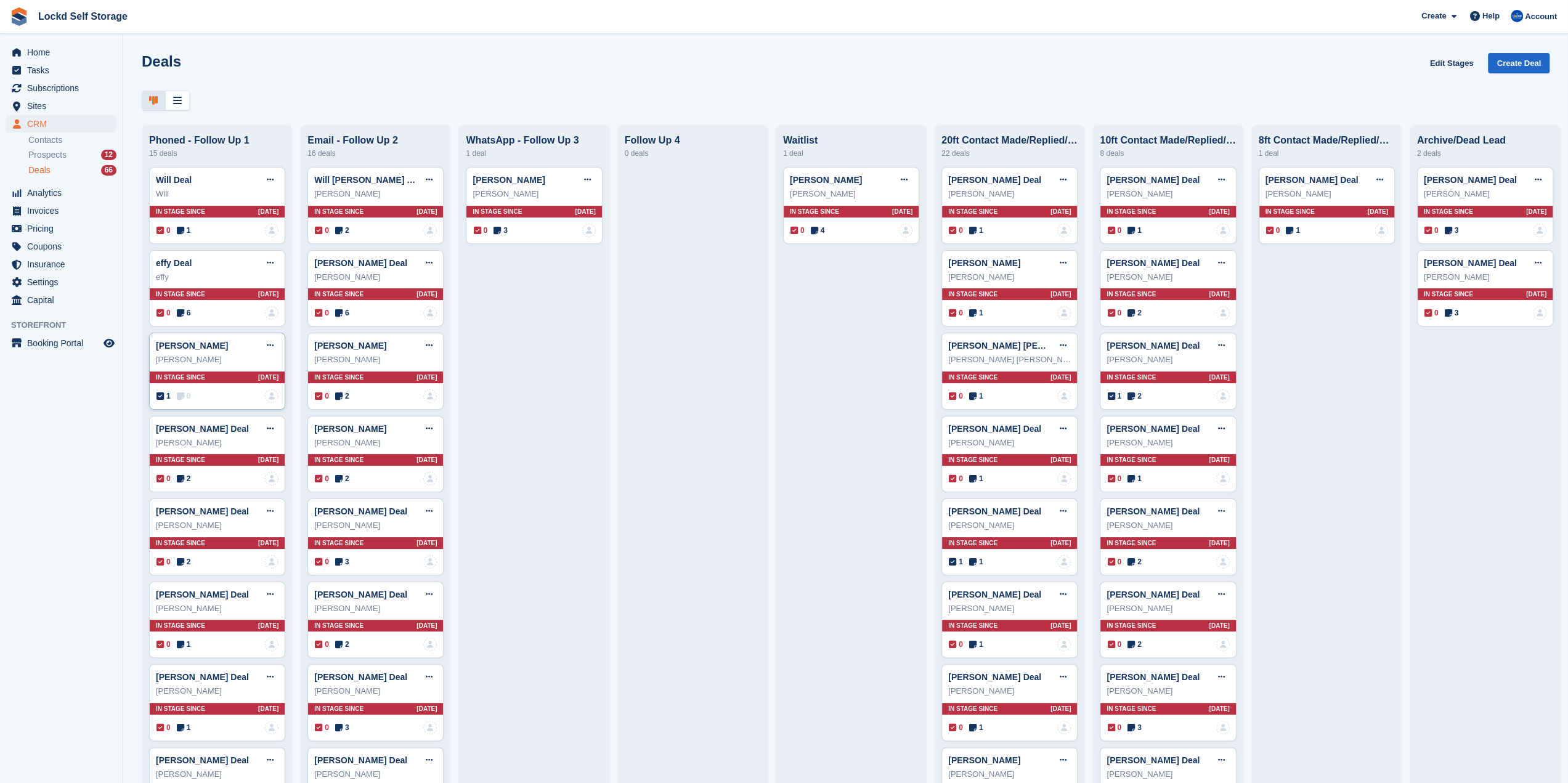
click at [208, 372] on div "In stage since 6D AGO" at bounding box center [217, 377] width 135 height 12
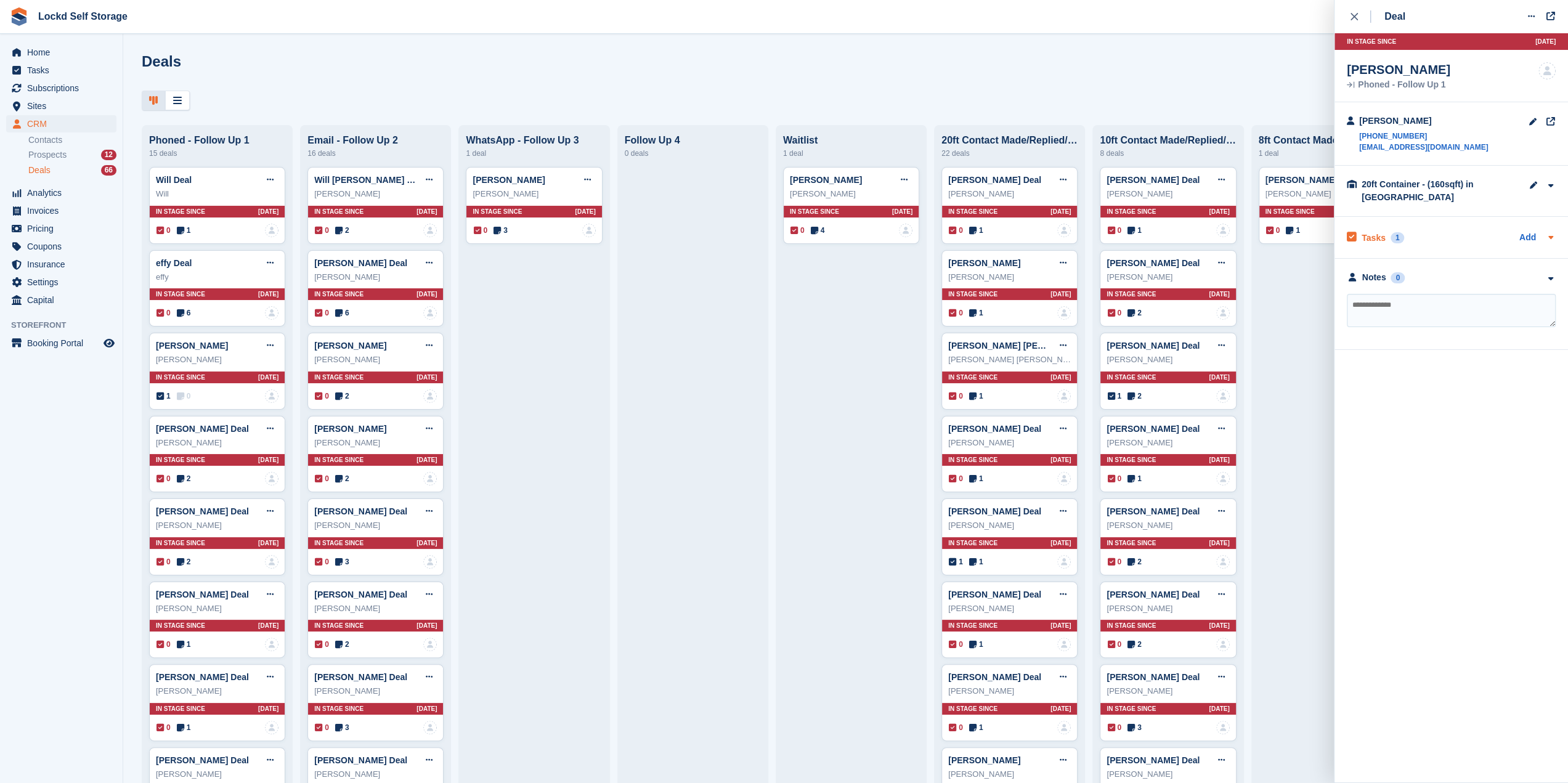
click at [1457, 240] on div "Tasks 1 Add" at bounding box center [1451, 237] width 209 height 17
click at [1450, 314] on div "Notes 0" at bounding box center [1451, 318] width 209 height 13
click at [1449, 233] on div "Tasks 1 Add" at bounding box center [1451, 237] width 209 height 17
click at [1356, 14] on icon "close" at bounding box center [1354, 17] width 8 height 8
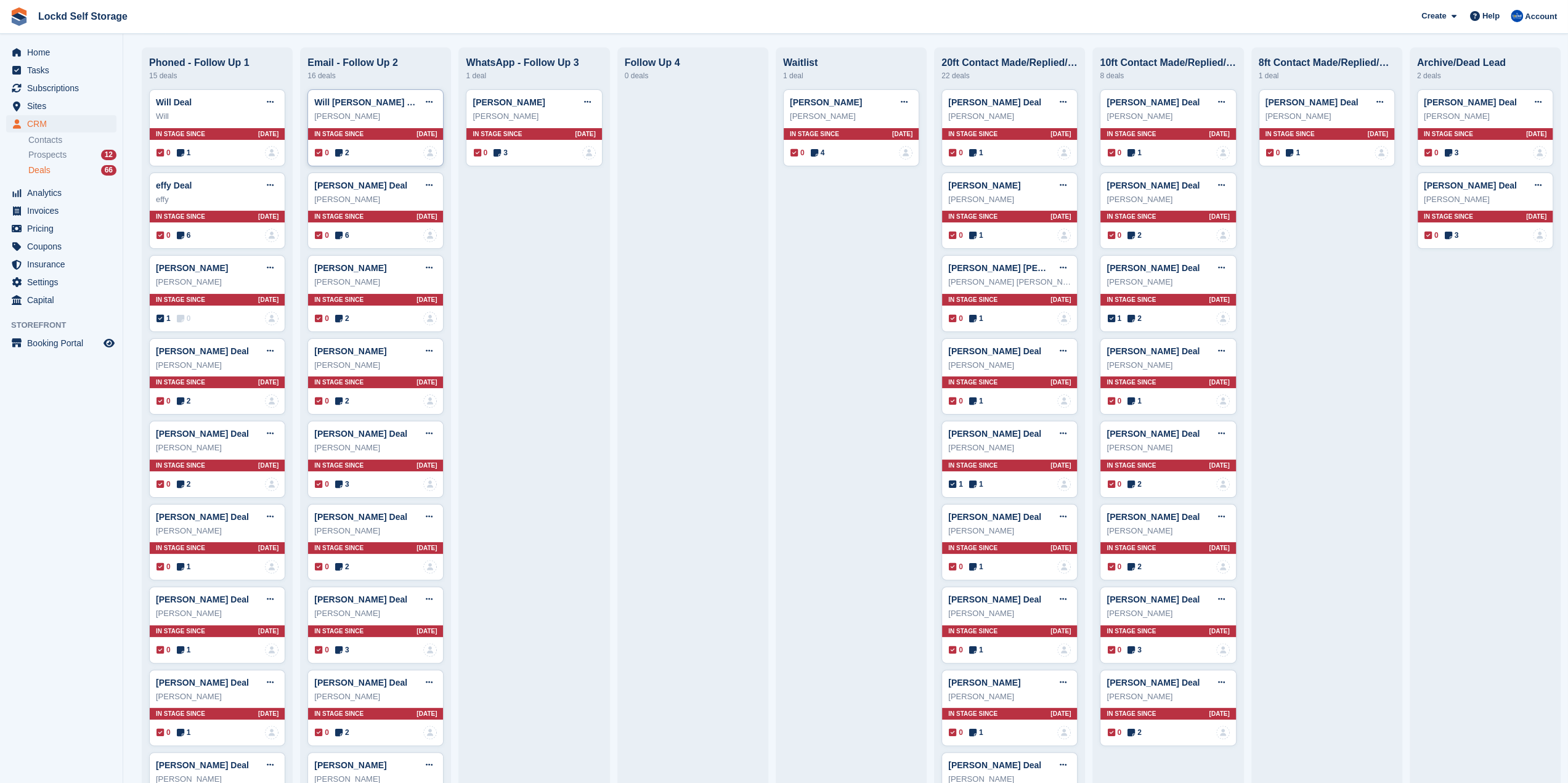
scroll to position [62, 0]
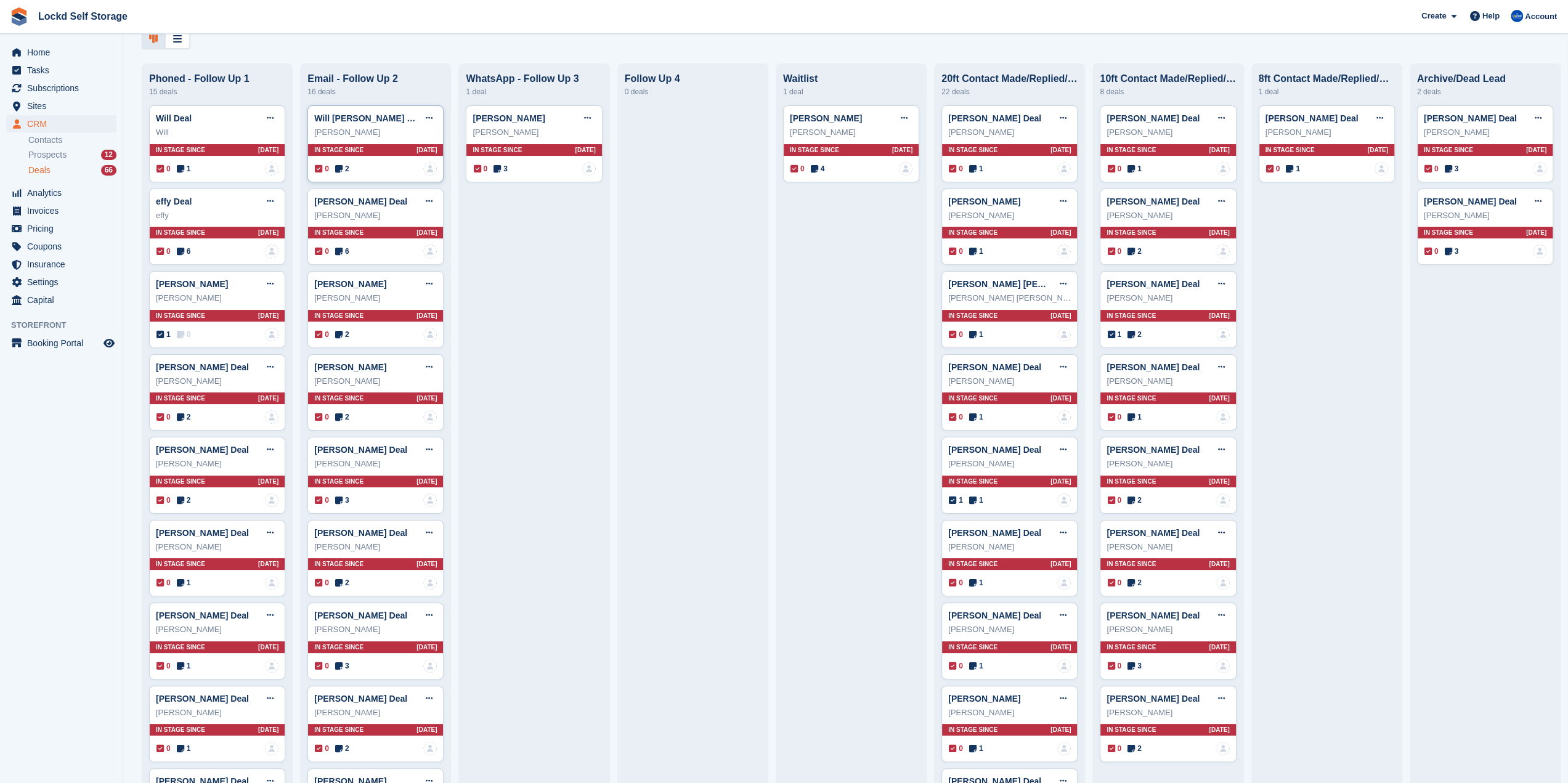
click at [379, 151] on div "In stage since 13D AGO" at bounding box center [375, 150] width 135 height 12
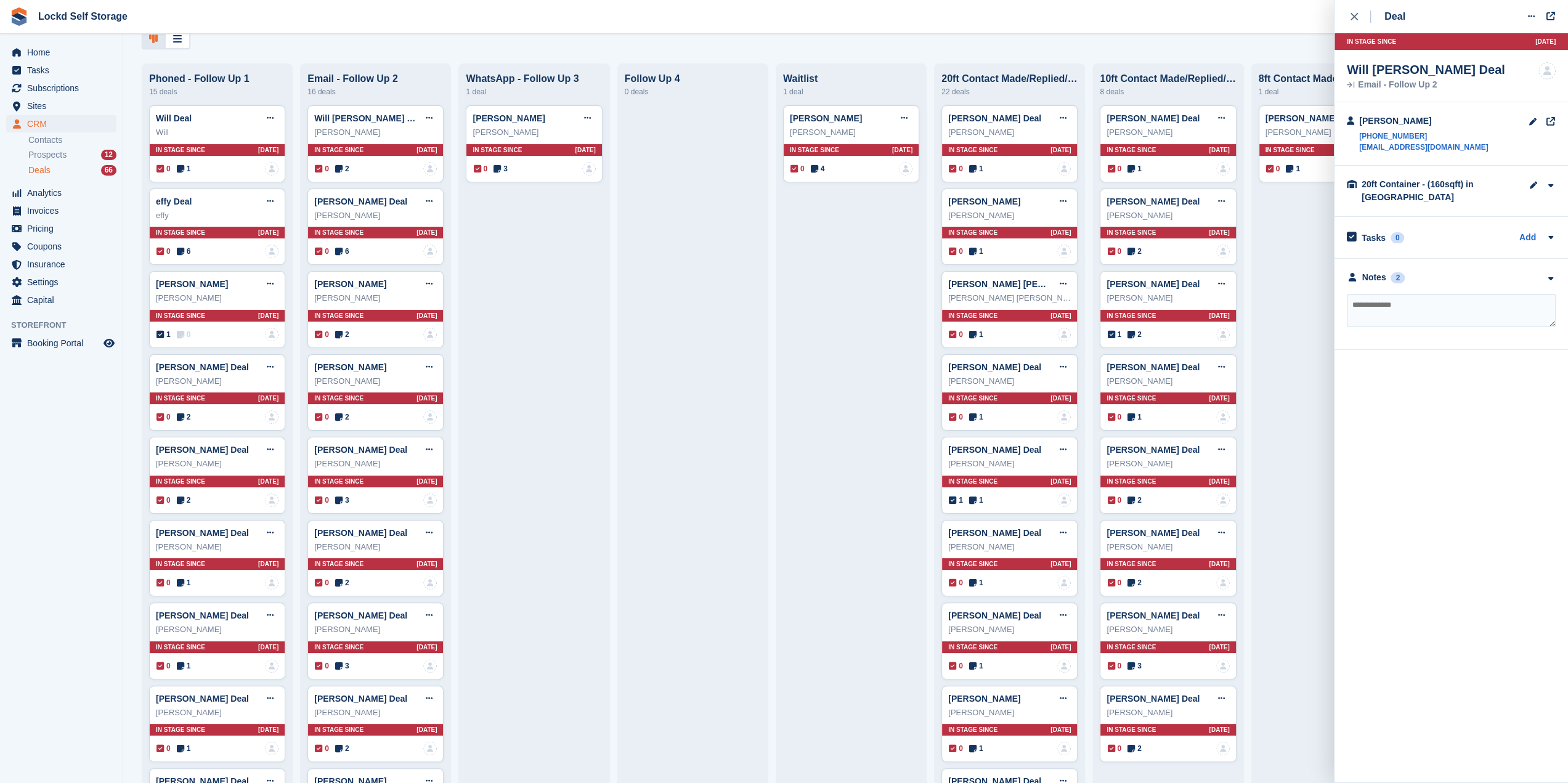
click at [1443, 269] on div "**********" at bounding box center [1451, 305] width 233 height 91
click at [1443, 271] on div "Notes 2" at bounding box center [1451, 278] width 209 height 13
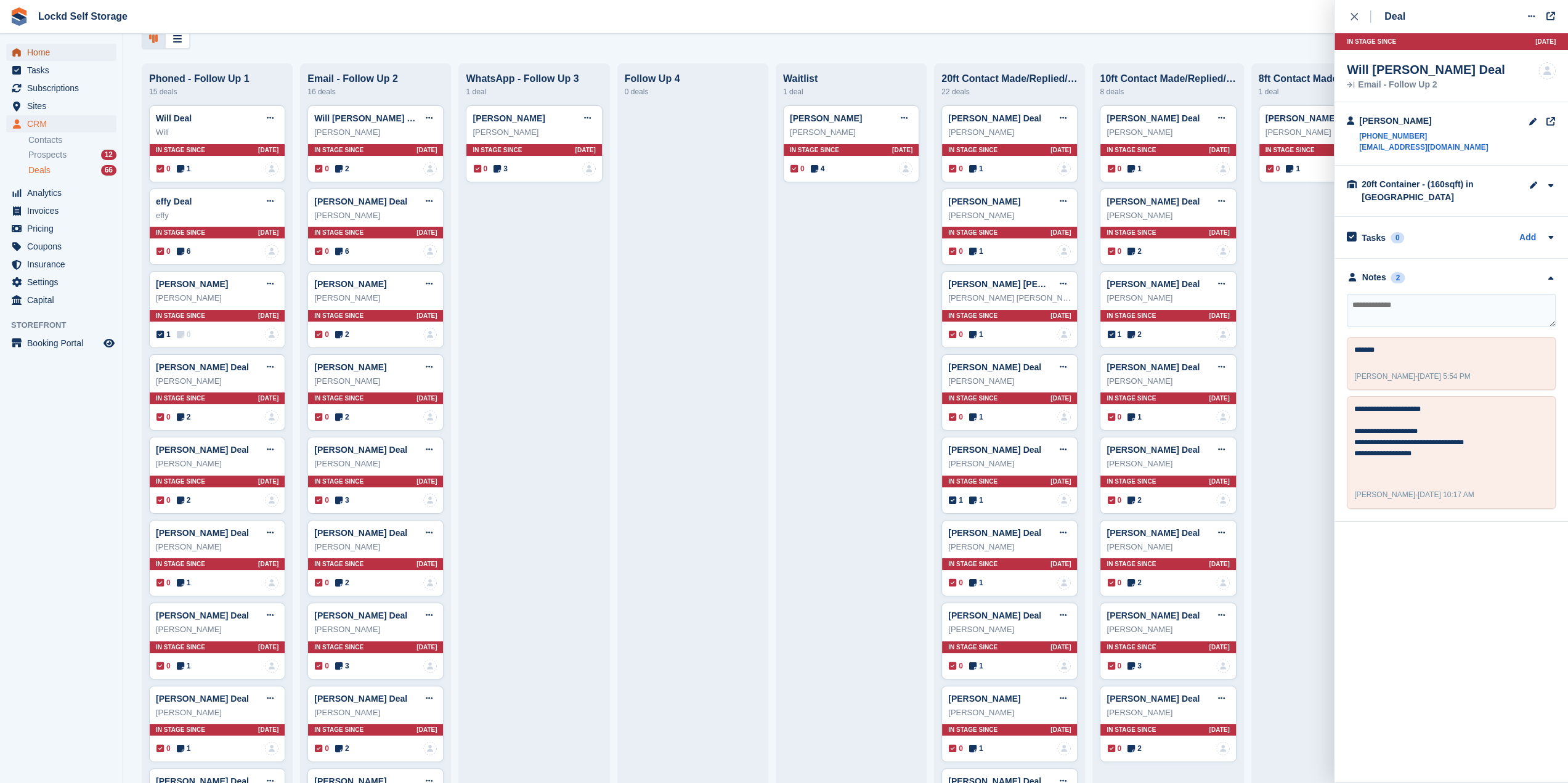
click at [28, 57] on span "Home" at bounding box center [64, 52] width 74 height 17
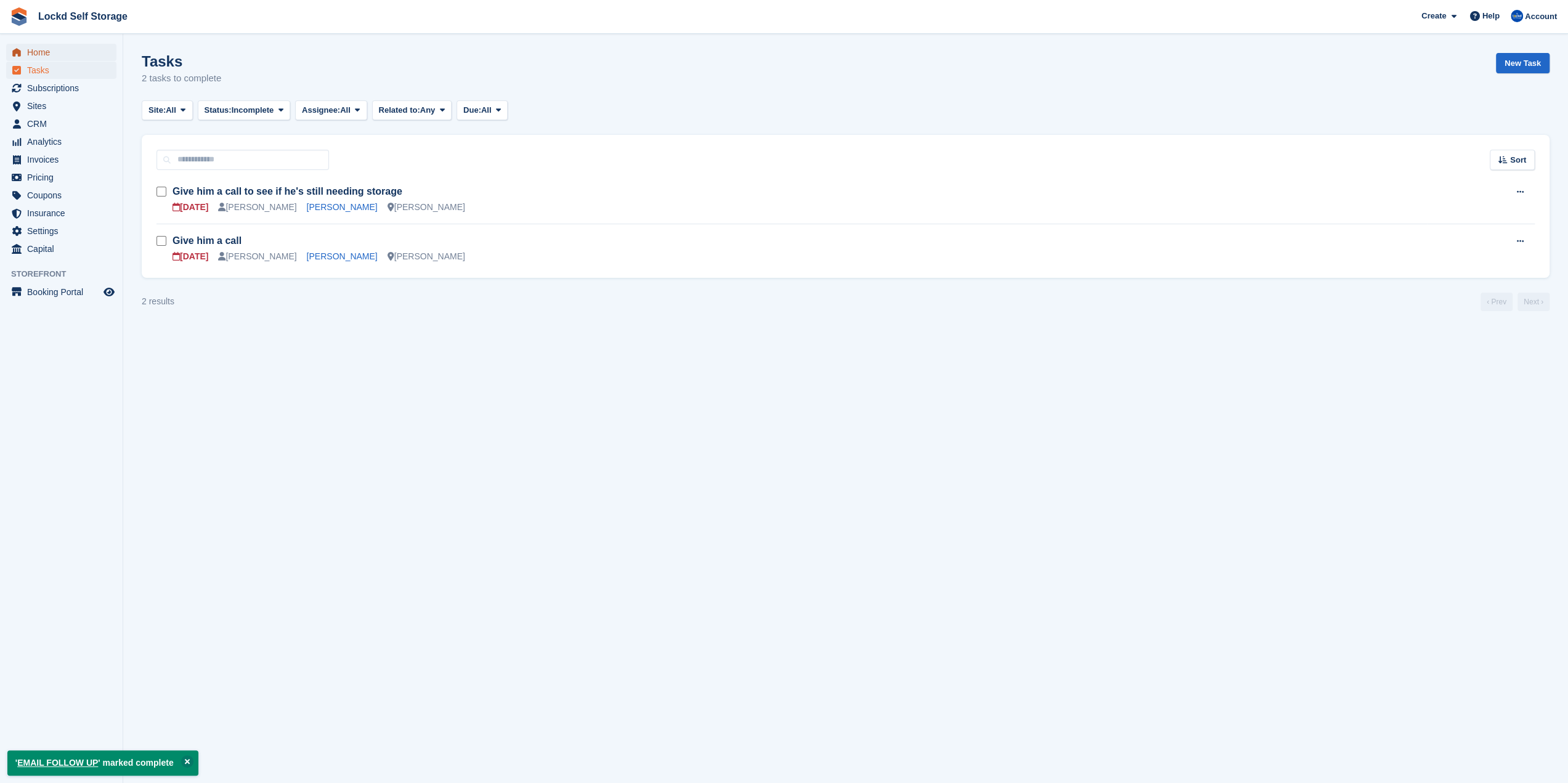
click at [42, 59] on span "Home" at bounding box center [64, 52] width 74 height 17
